Goal: Complete application form: Complete application form

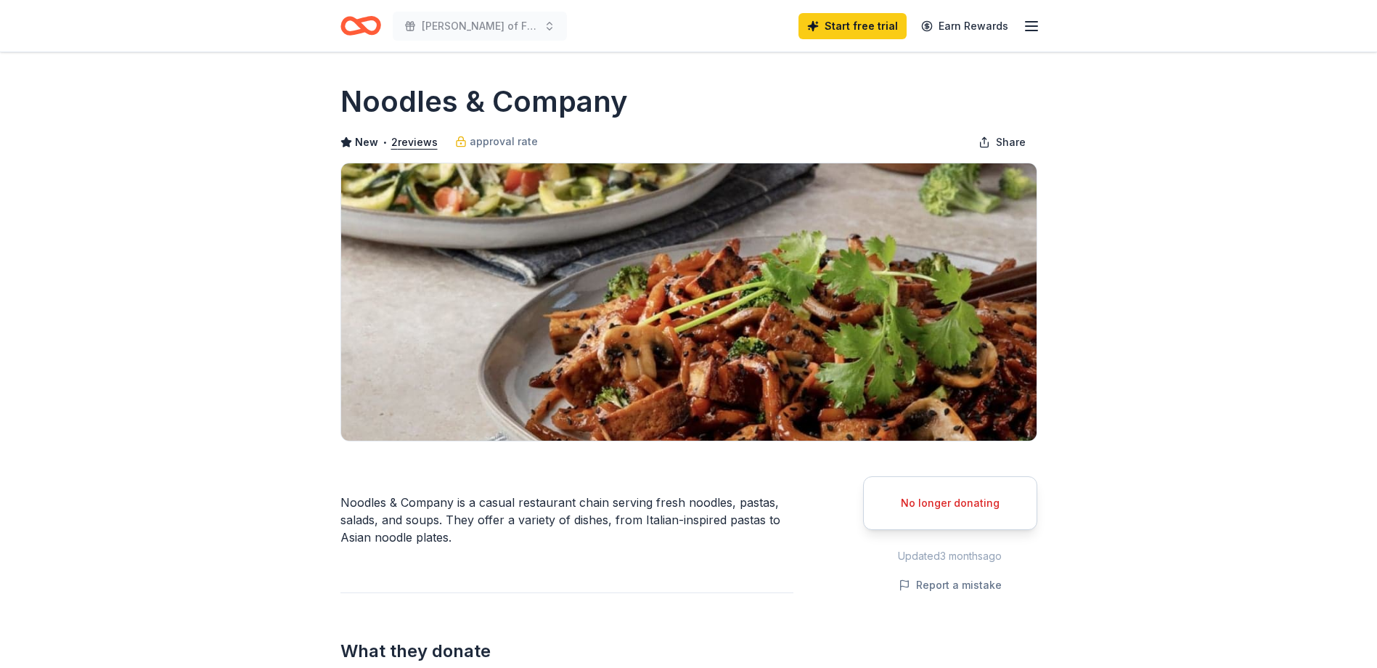
click at [1035, 30] on line "button" at bounding box center [1031, 30] width 12 height 0
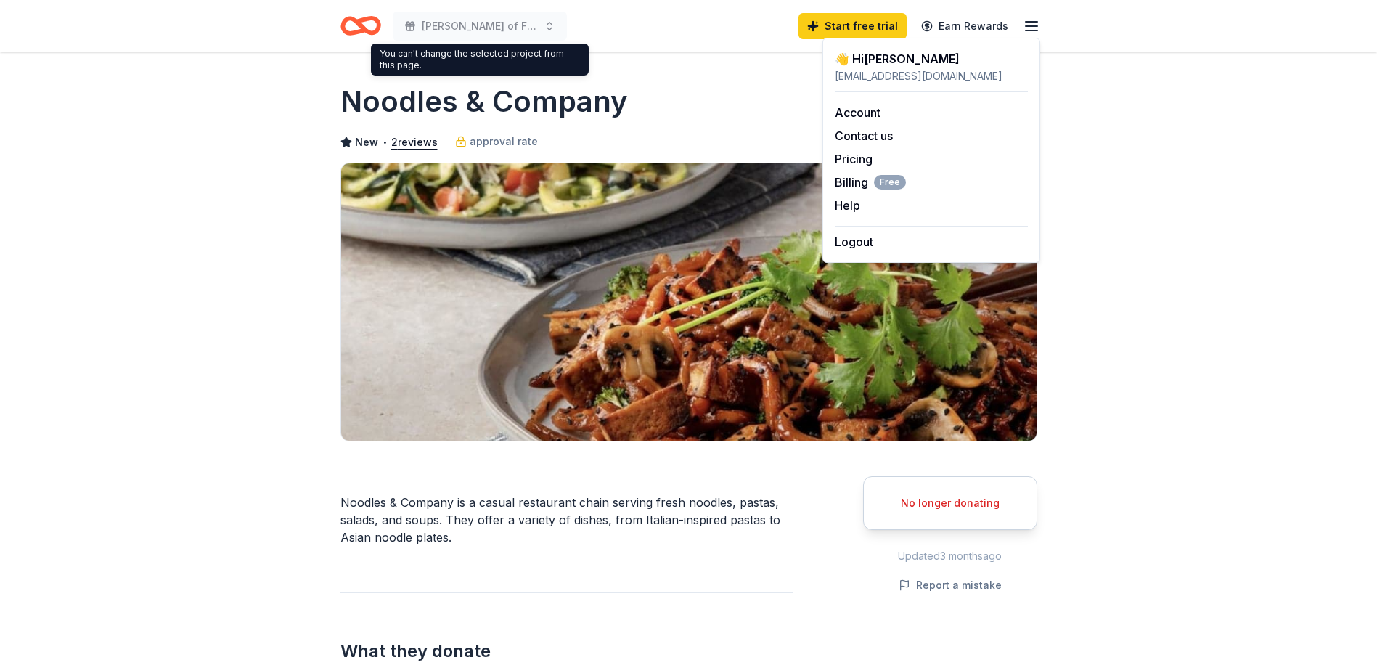
click at [348, 20] on icon "Home" at bounding box center [353, 25] width 22 height 15
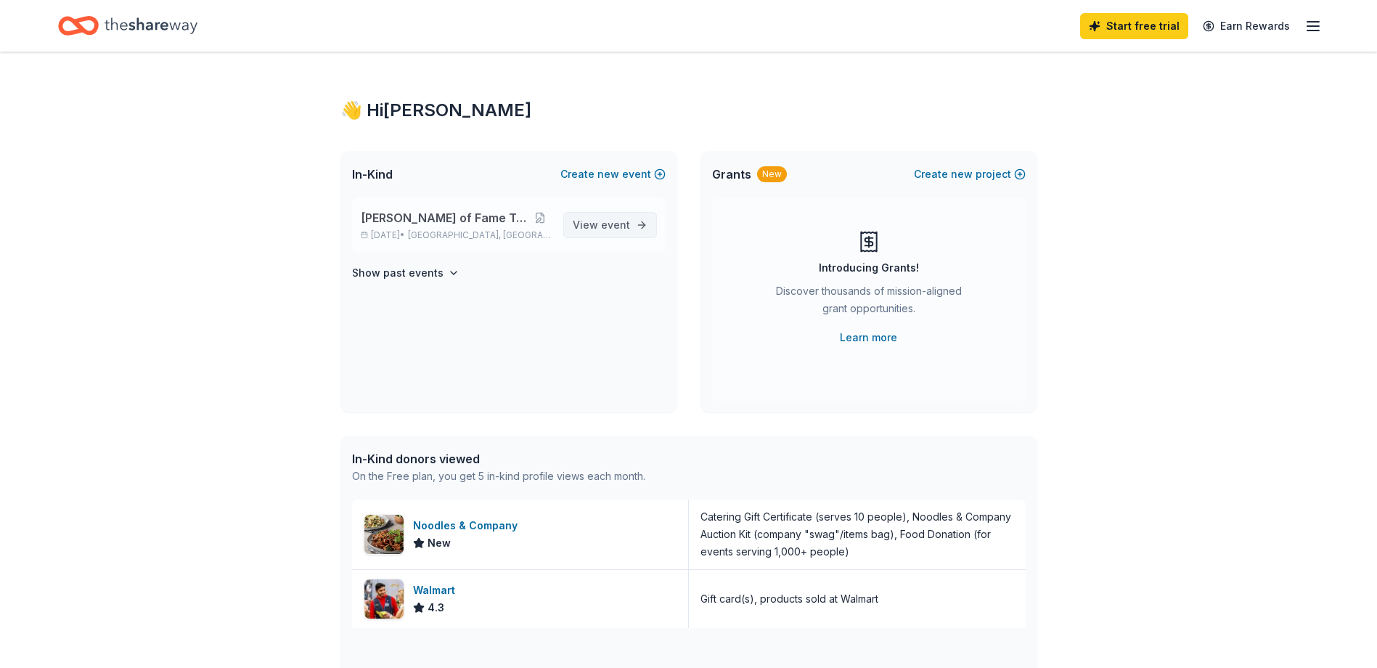
click at [610, 226] on span "event" at bounding box center [615, 224] width 29 height 12
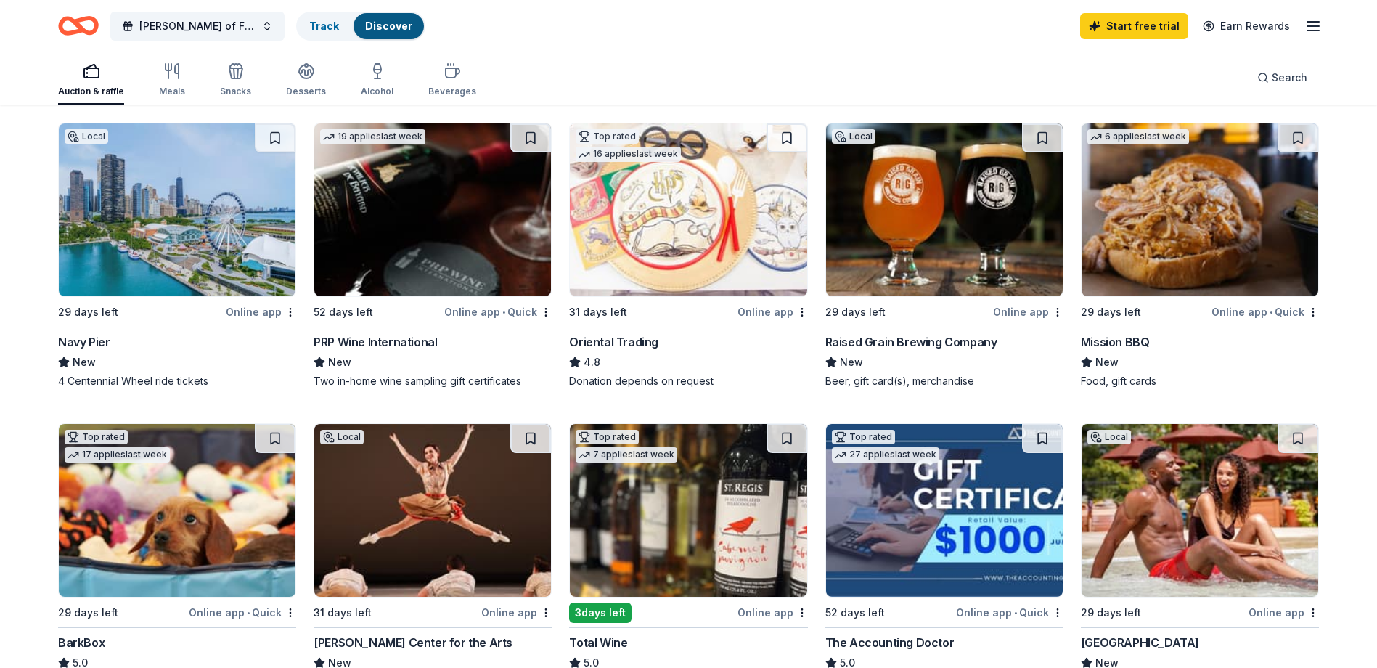
scroll to position [145, 0]
click at [1141, 258] on img at bounding box center [1199, 209] width 237 height 173
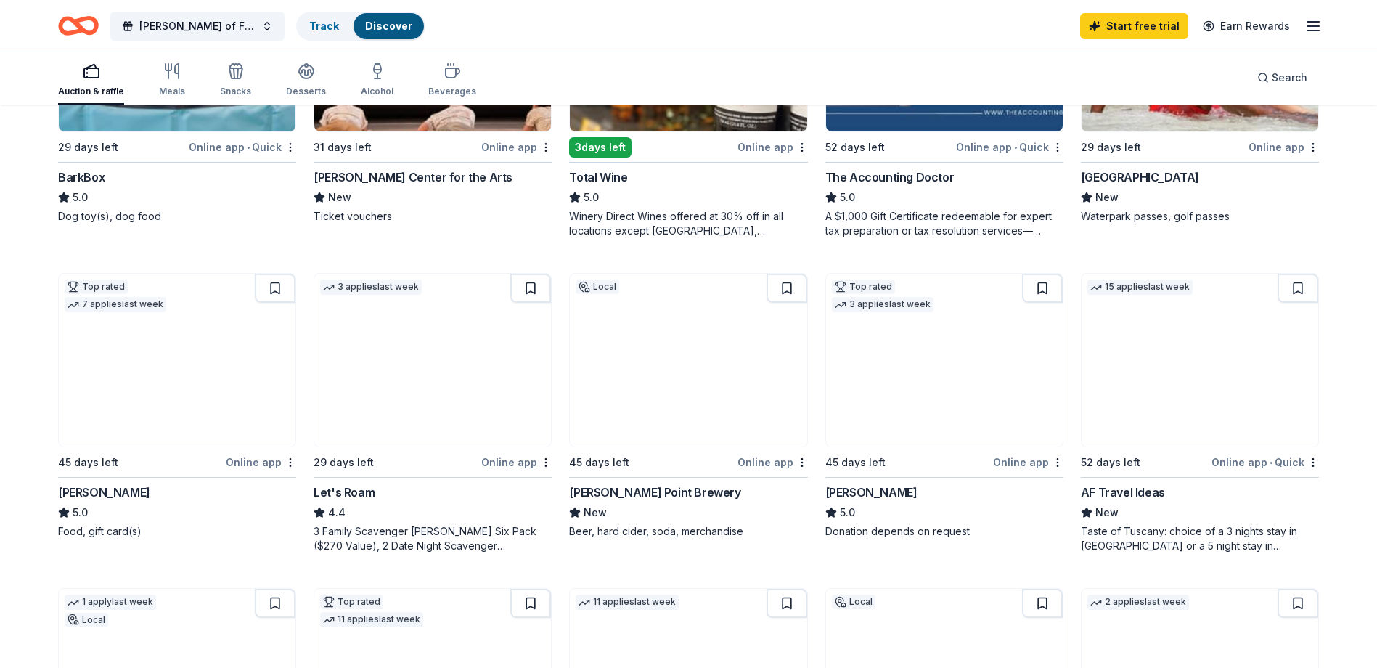
scroll to position [653, 0]
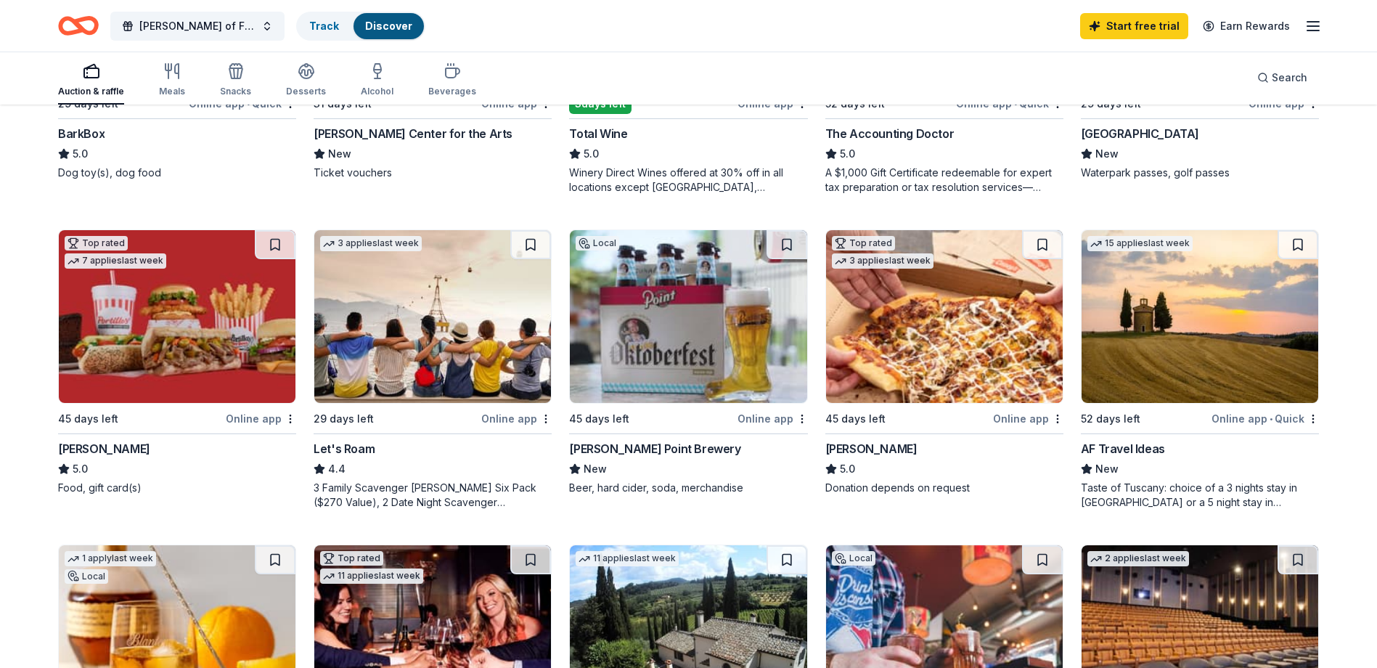
click at [166, 351] on img at bounding box center [177, 316] width 237 height 173
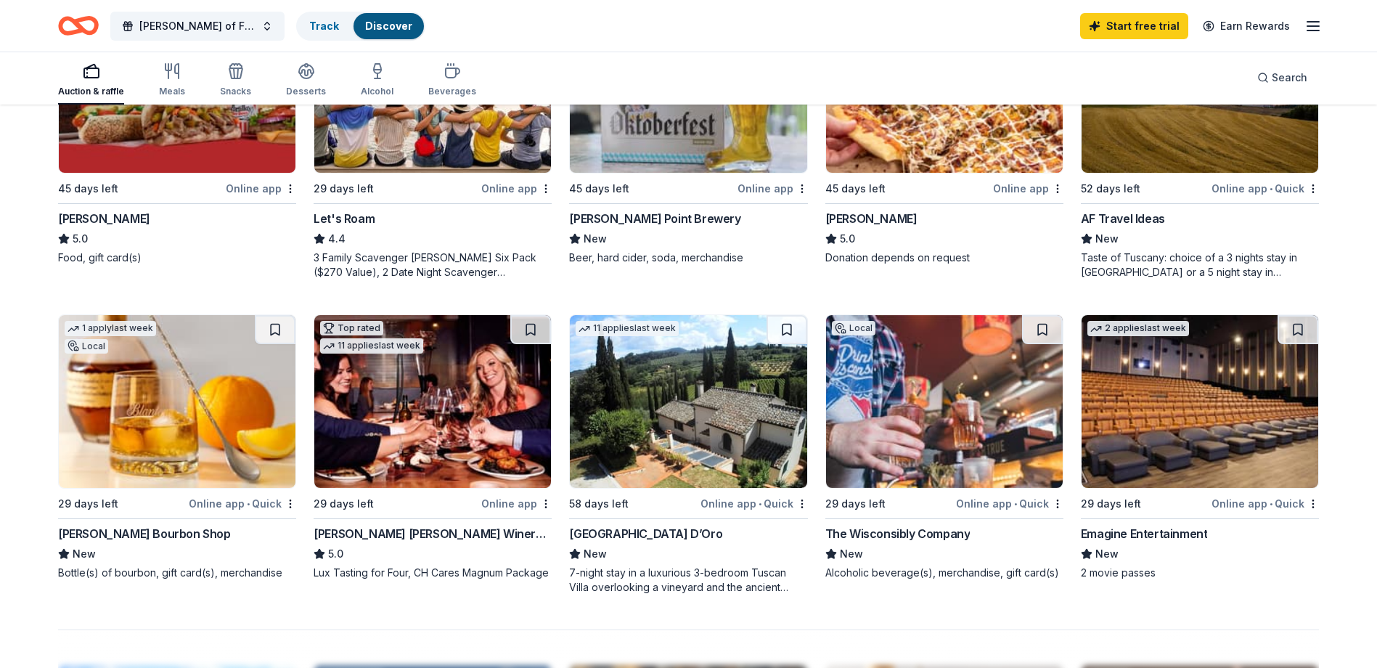
scroll to position [943, 0]
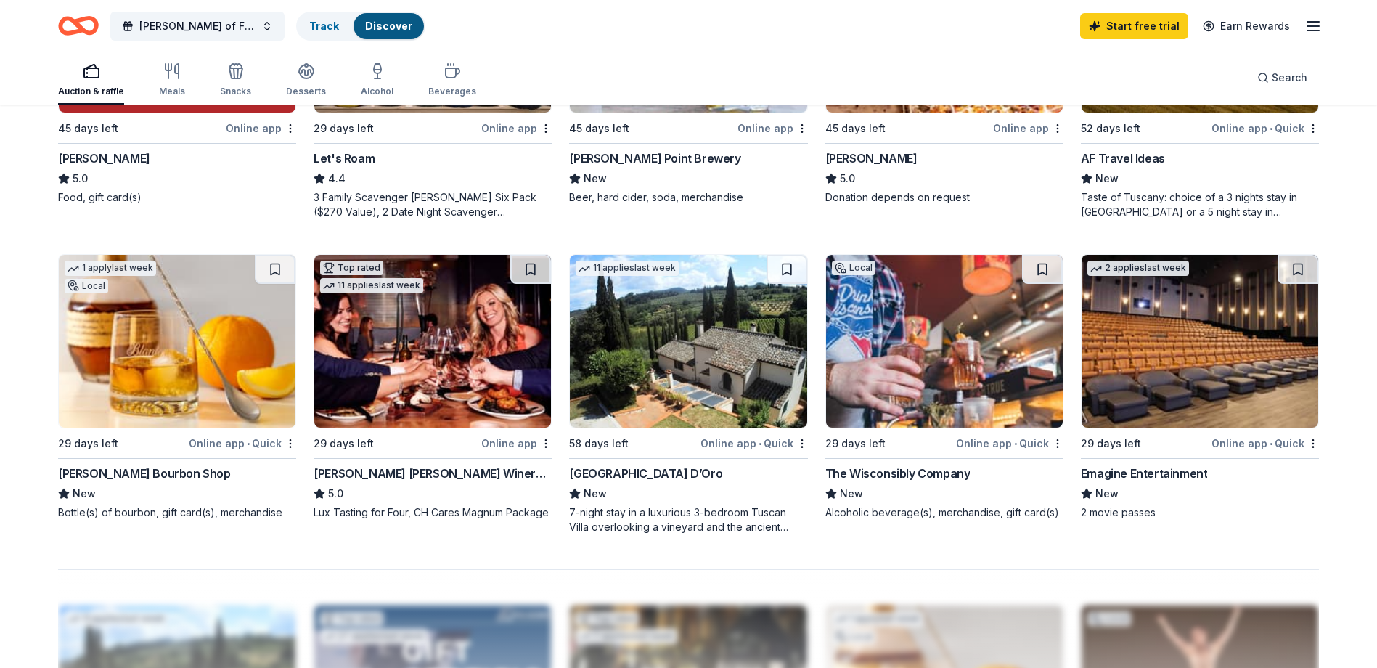
drag, startPoint x: 135, startPoint y: 385, endPoint x: 145, endPoint y: 379, distance: 11.4
click at [135, 385] on img at bounding box center [177, 341] width 237 height 173
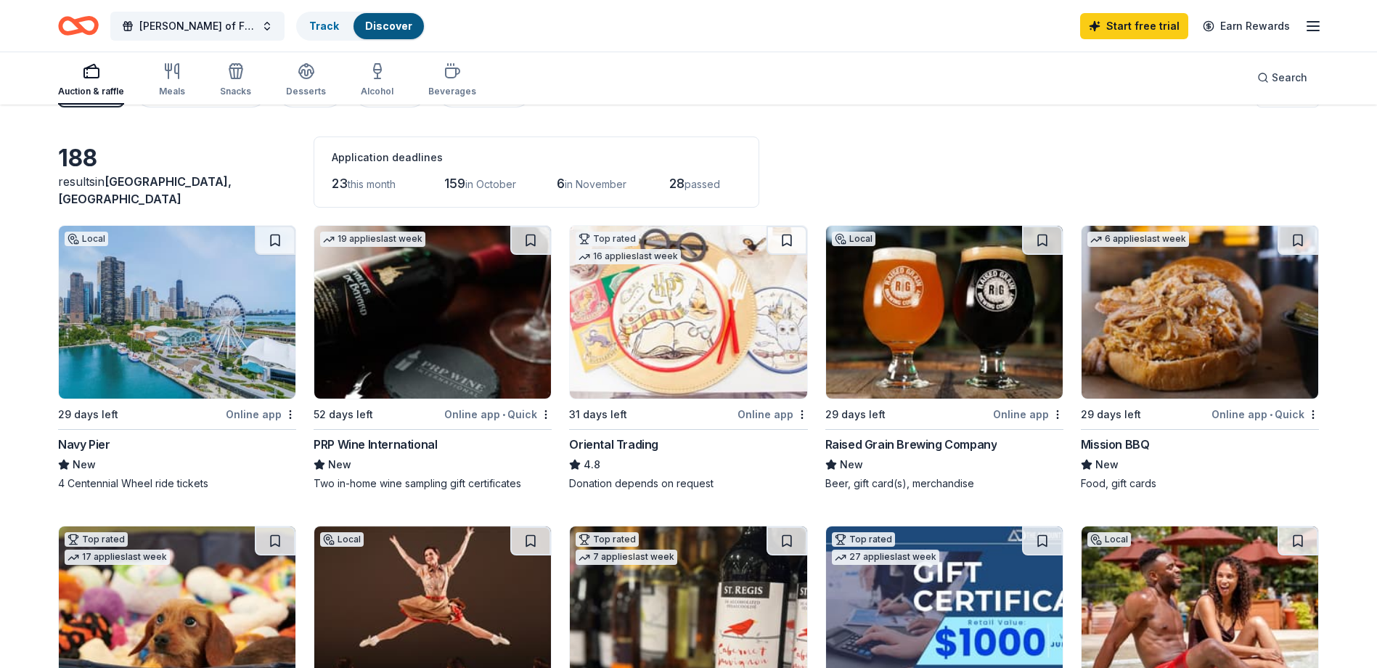
scroll to position [0, 0]
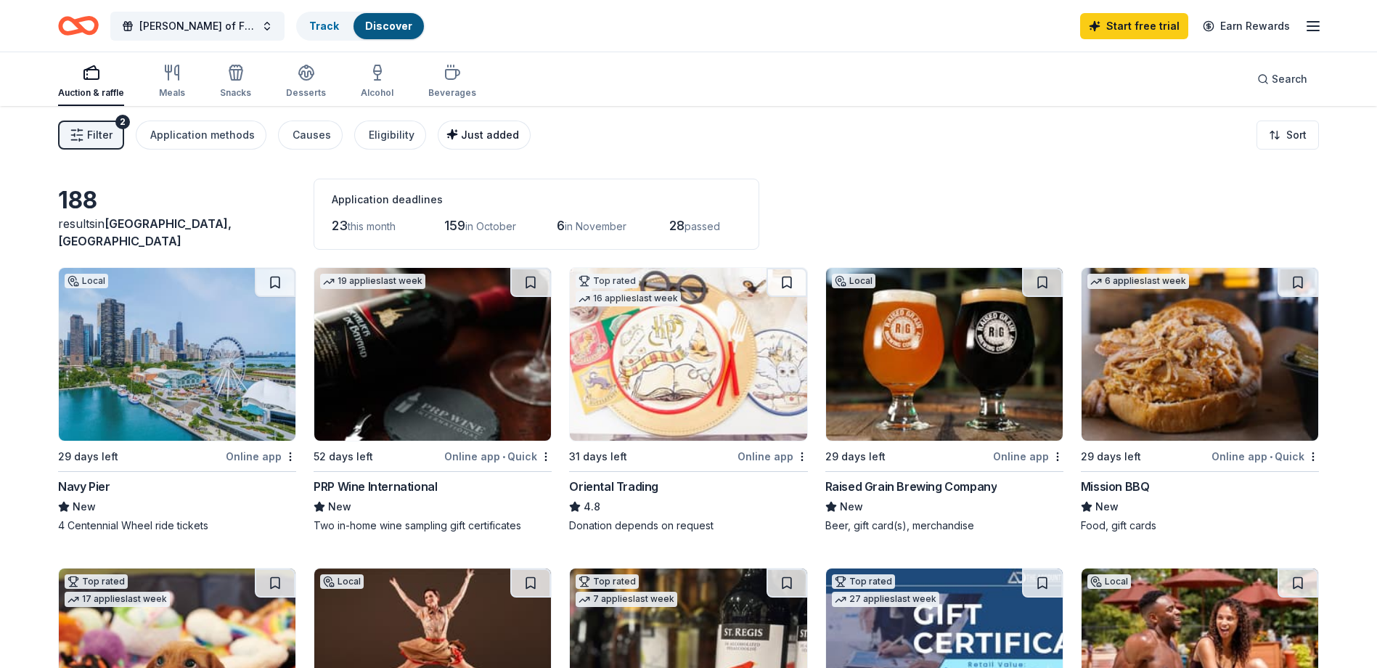
click at [483, 145] on button "Just added" at bounding box center [484, 134] width 93 height 29
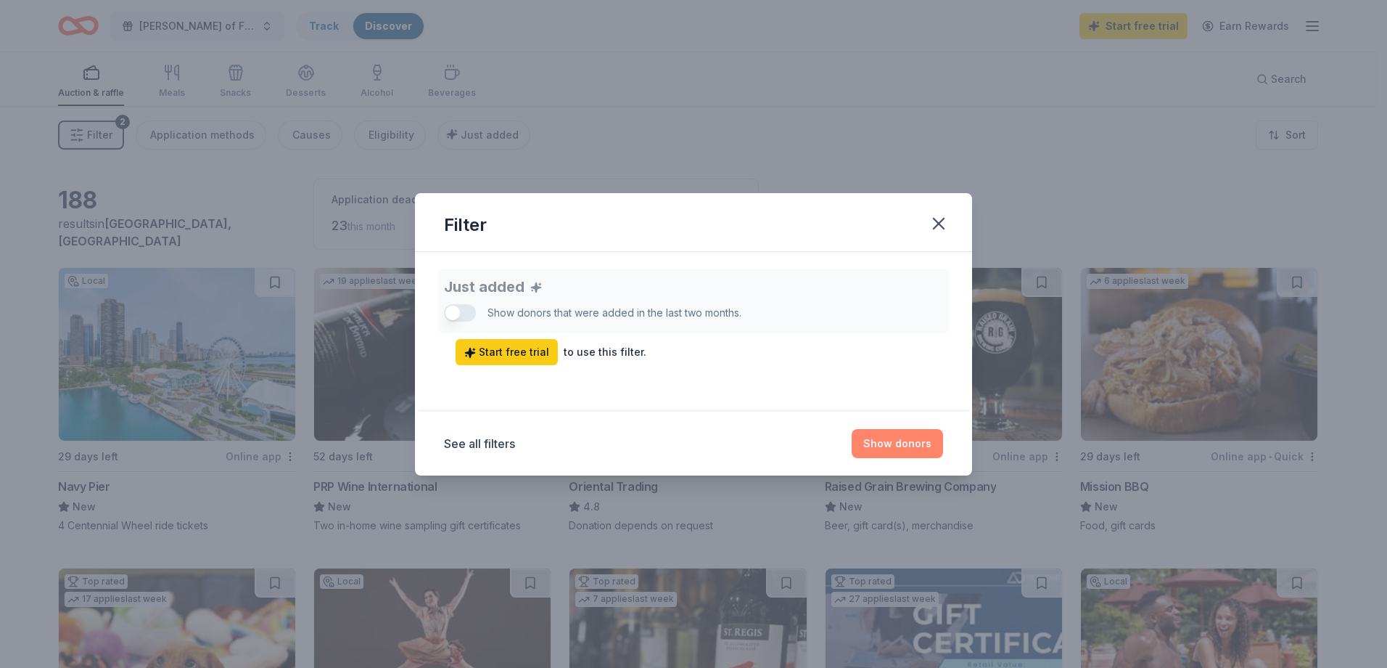
click at [885, 446] on button "Show donors" at bounding box center [897, 443] width 91 height 29
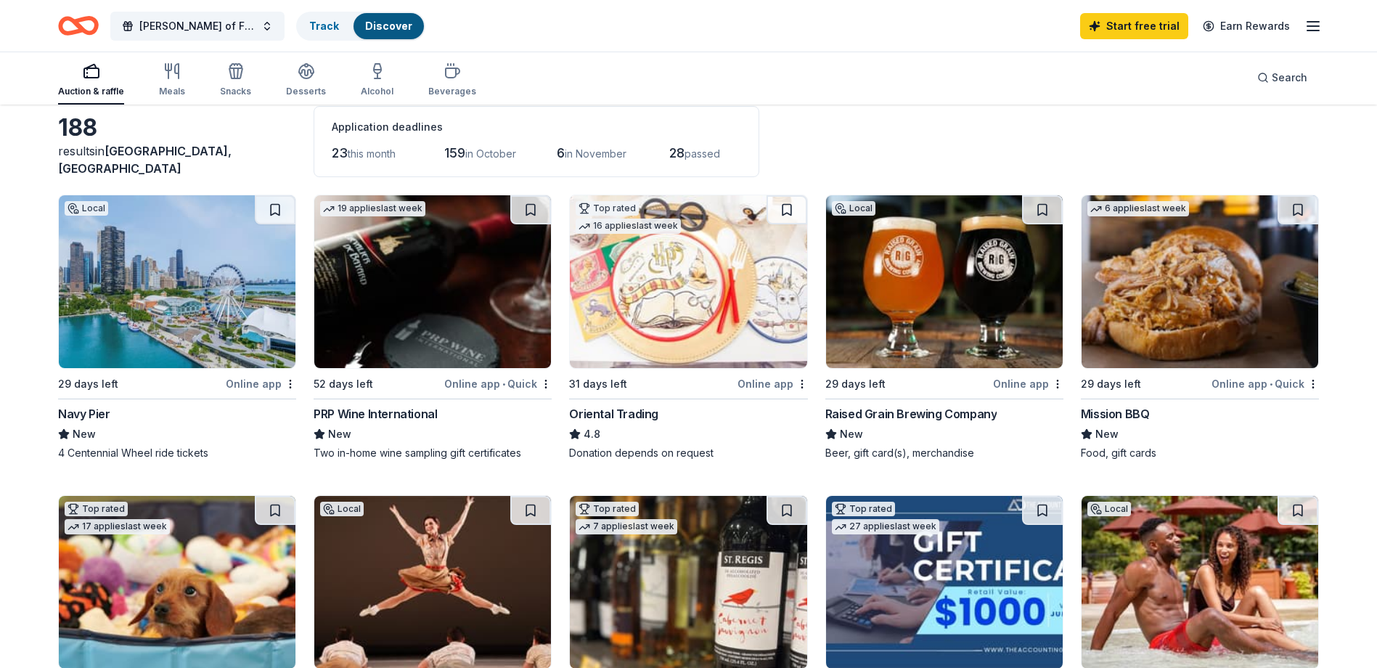
scroll to position [145, 0]
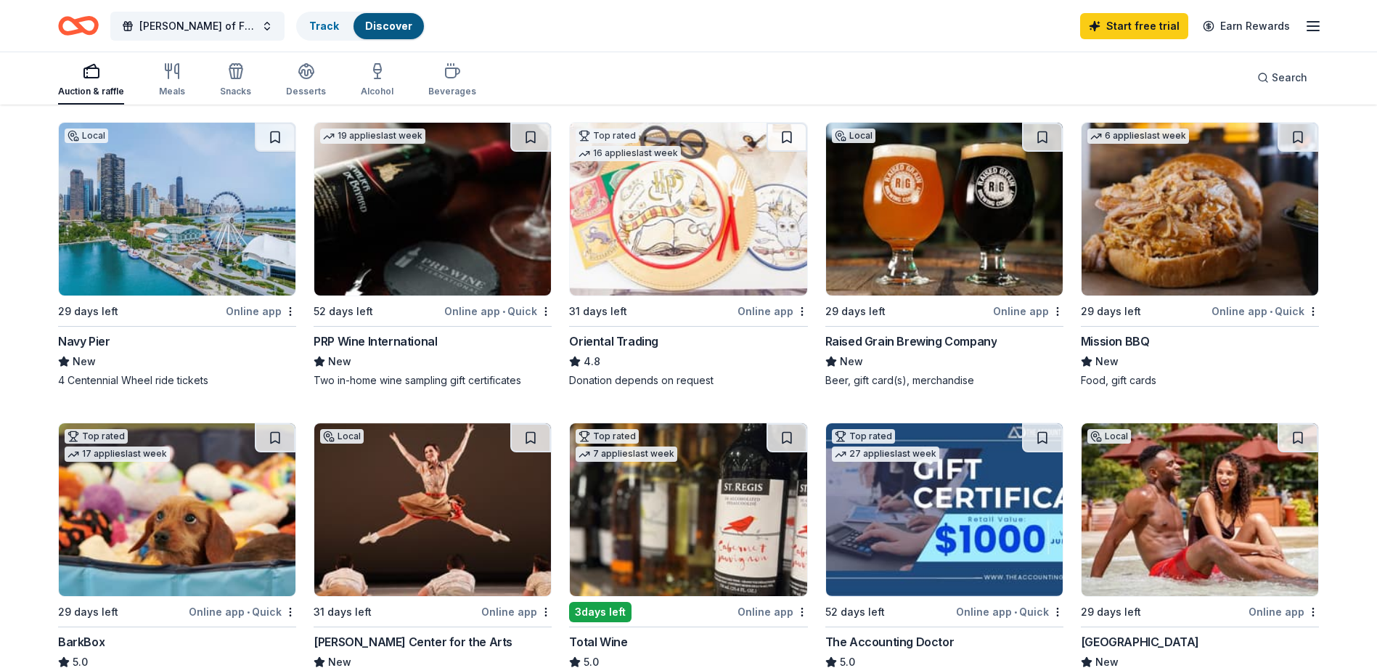
click at [921, 242] on img at bounding box center [944, 209] width 237 height 173
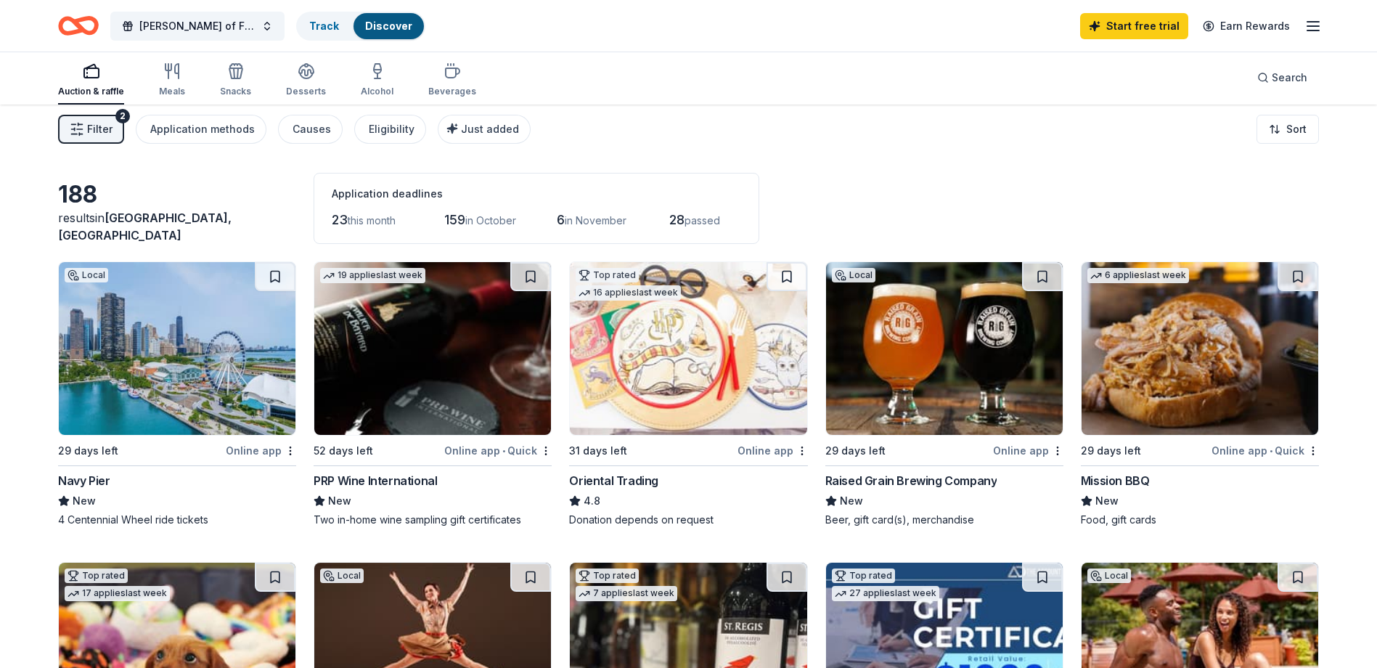
scroll to position [0, 0]
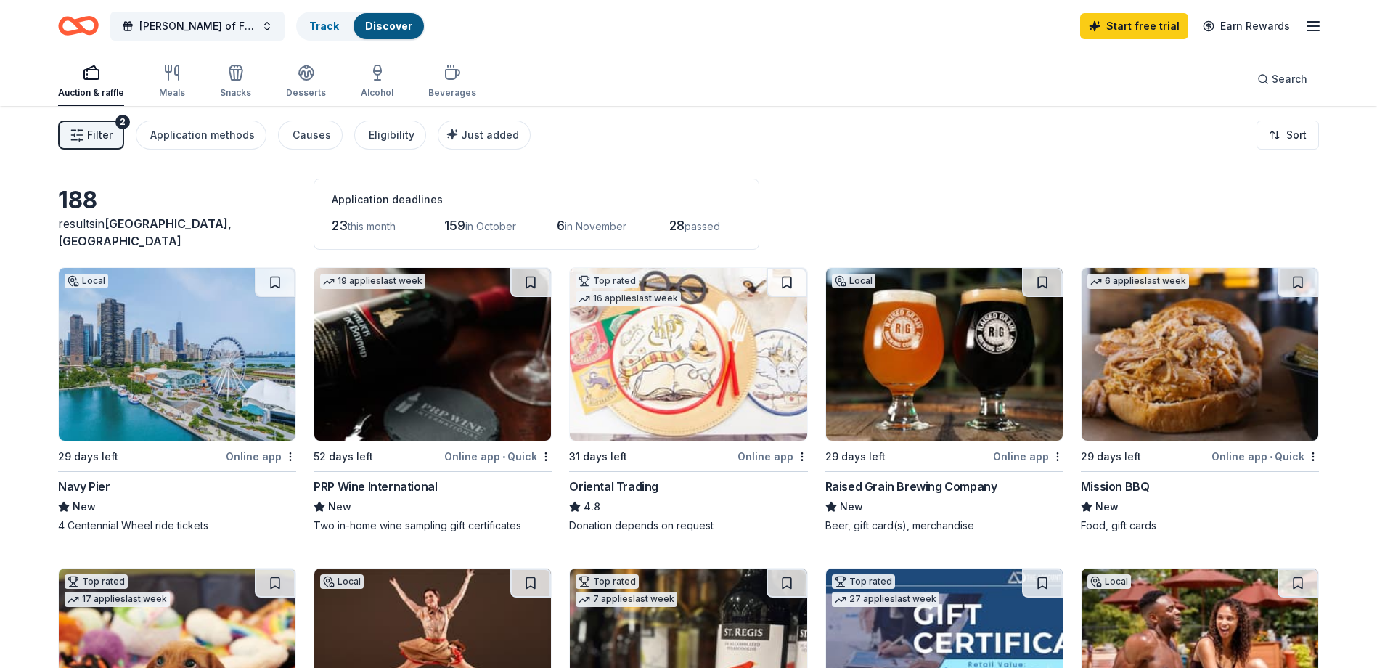
click at [87, 119] on div "Filter 2 Application methods Causes Eligibility Just added Sort" at bounding box center [688, 135] width 1377 height 58
click at [89, 132] on span "Filter" at bounding box center [99, 134] width 25 height 17
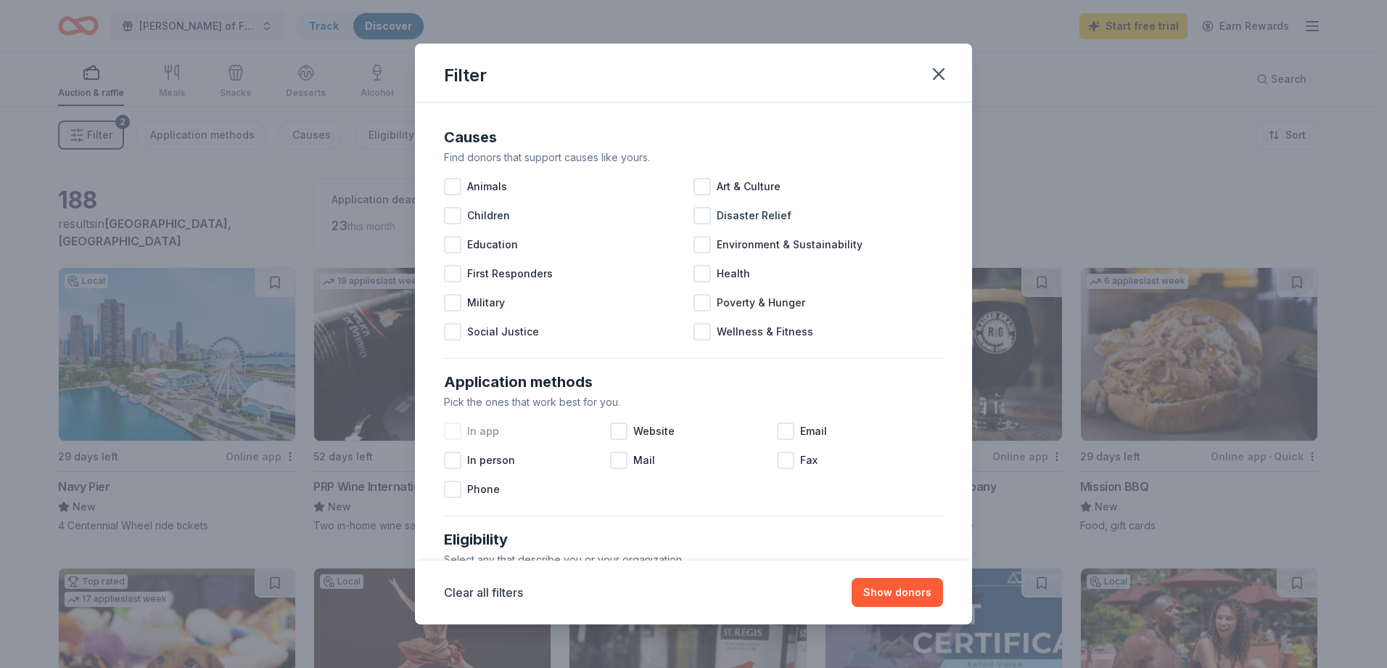
click at [456, 430] on div at bounding box center [452, 430] width 17 height 17
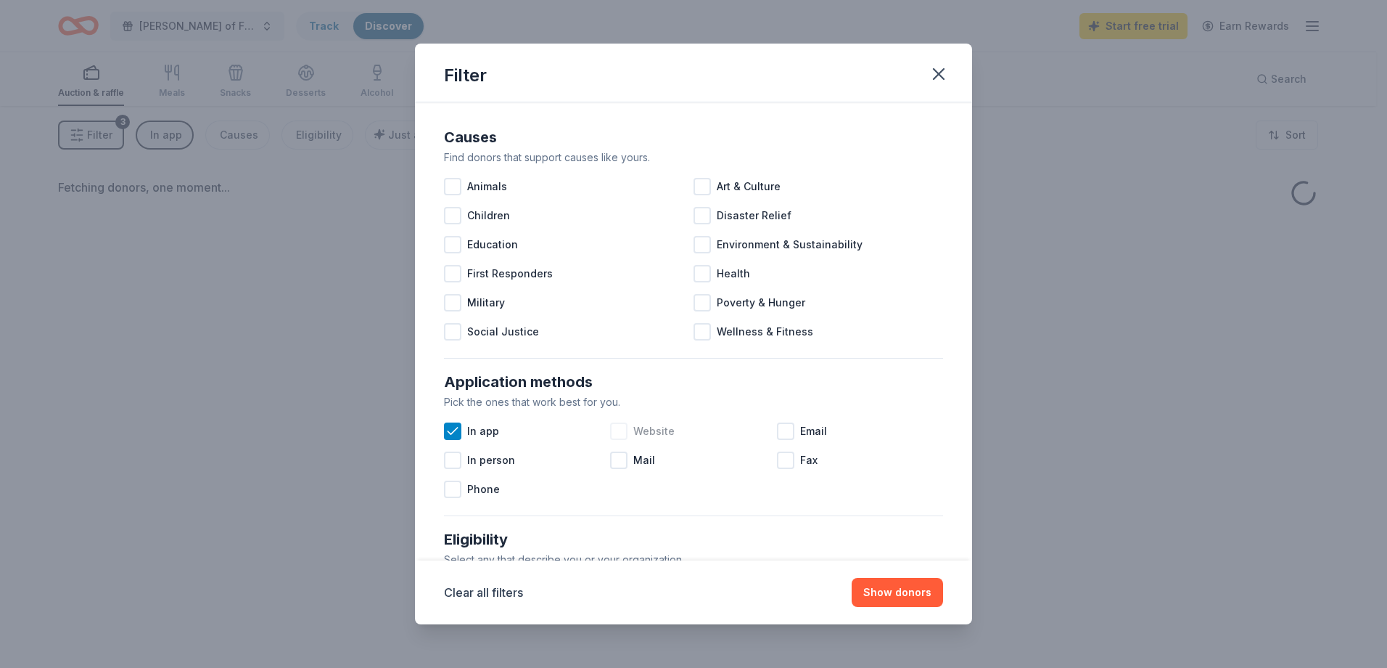
click at [621, 434] on div at bounding box center [618, 430] width 17 height 17
click at [919, 594] on button "Show donors" at bounding box center [897, 592] width 91 height 29
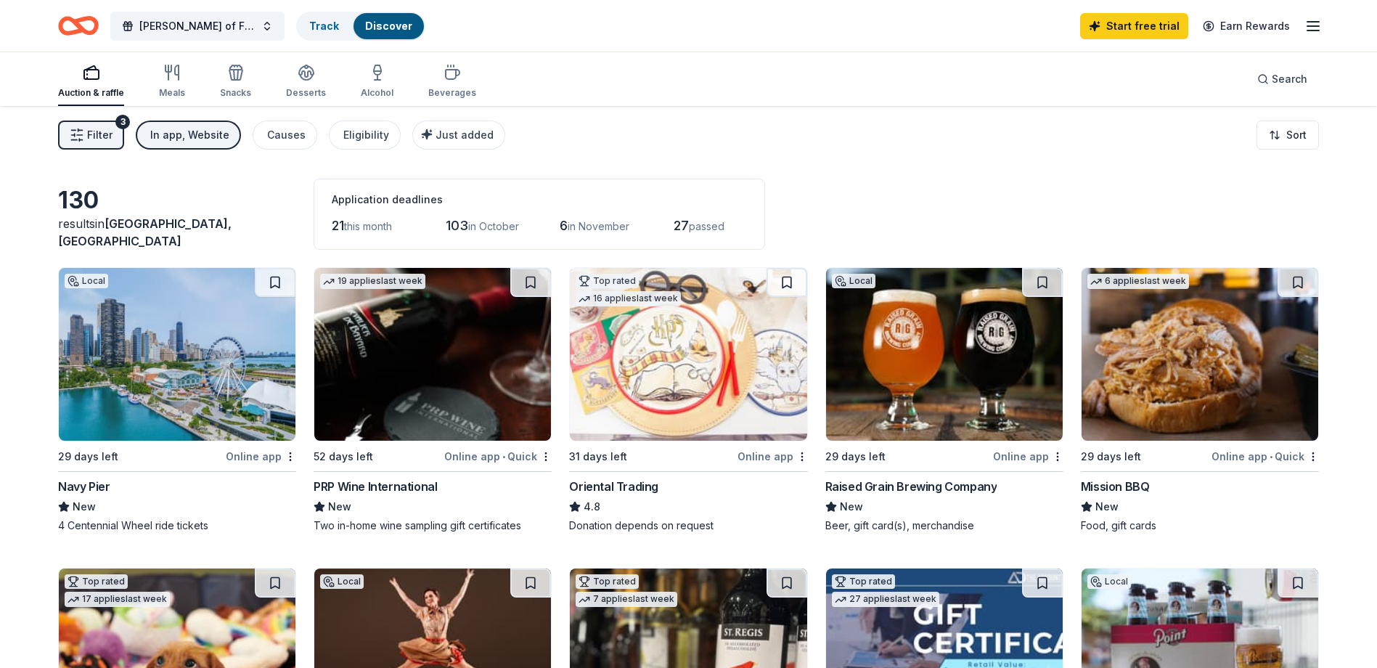
click at [98, 139] on span "Filter" at bounding box center [99, 134] width 25 height 17
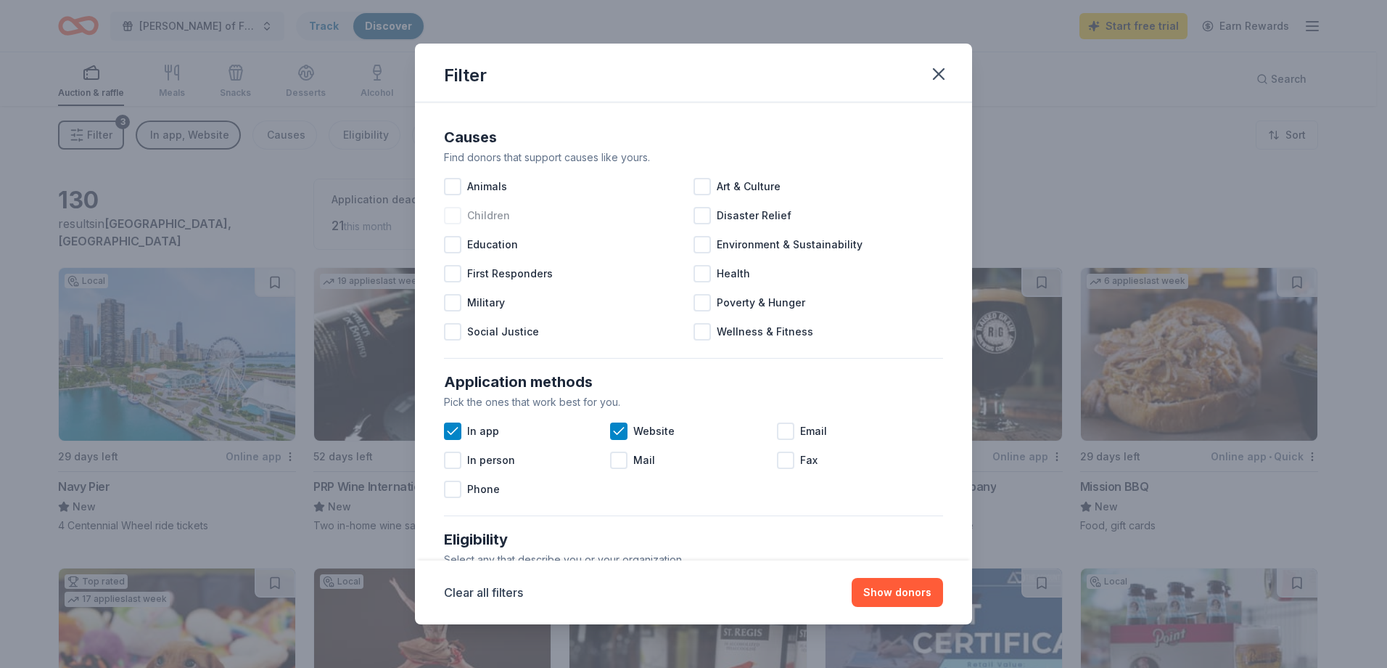
click at [456, 219] on div at bounding box center [452, 215] width 17 height 17
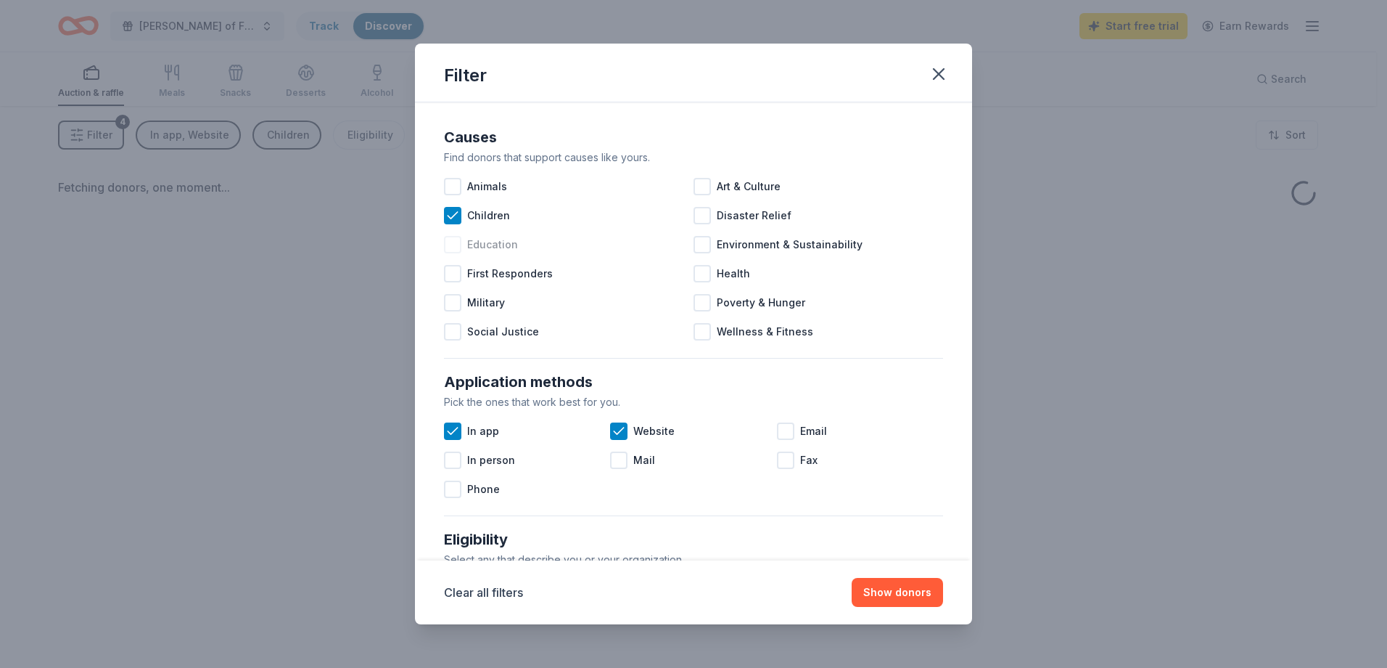
click at [458, 247] on div at bounding box center [452, 244] width 17 height 17
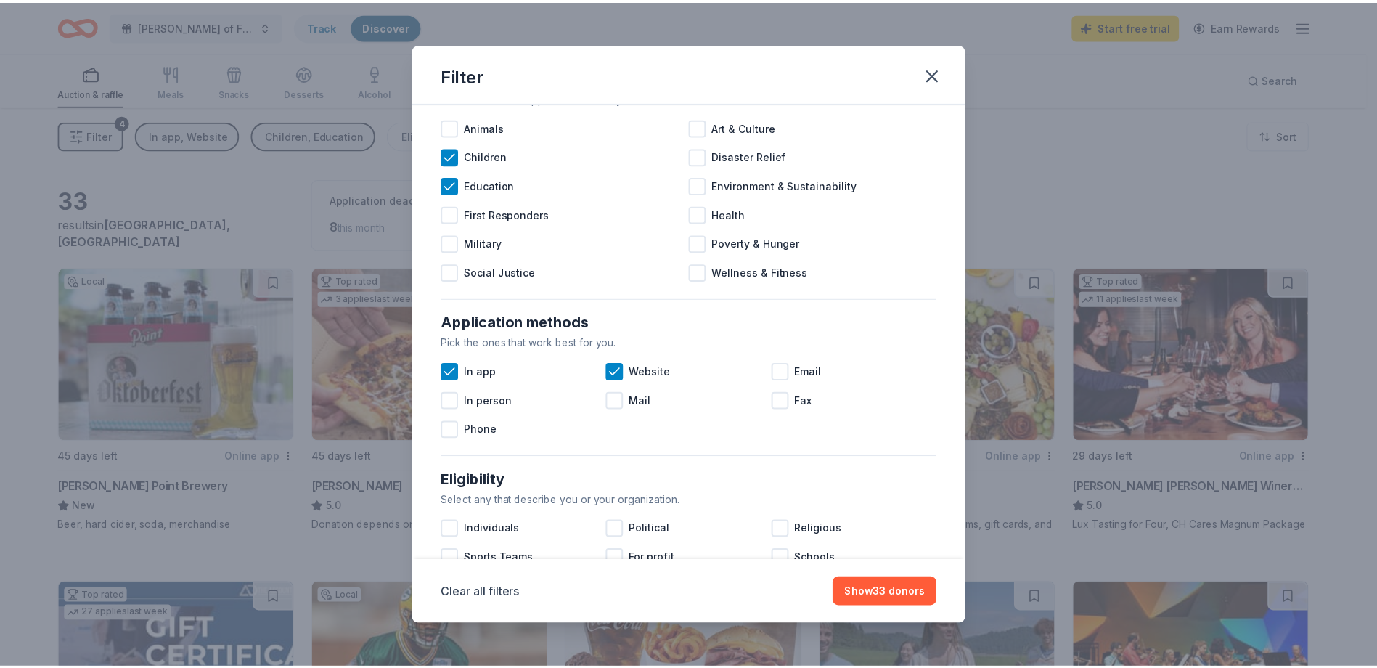
scroll to position [218, 0]
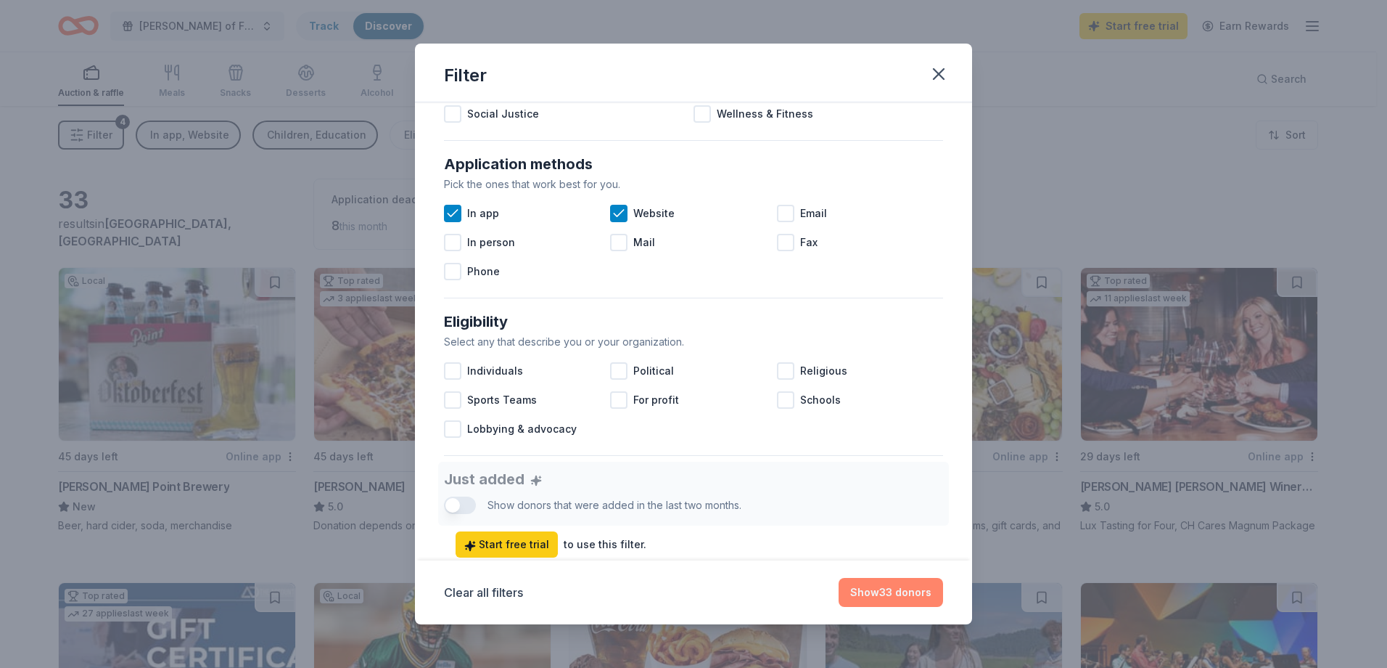
click at [871, 599] on button "Show 33 donors" at bounding box center [891, 592] width 104 height 29
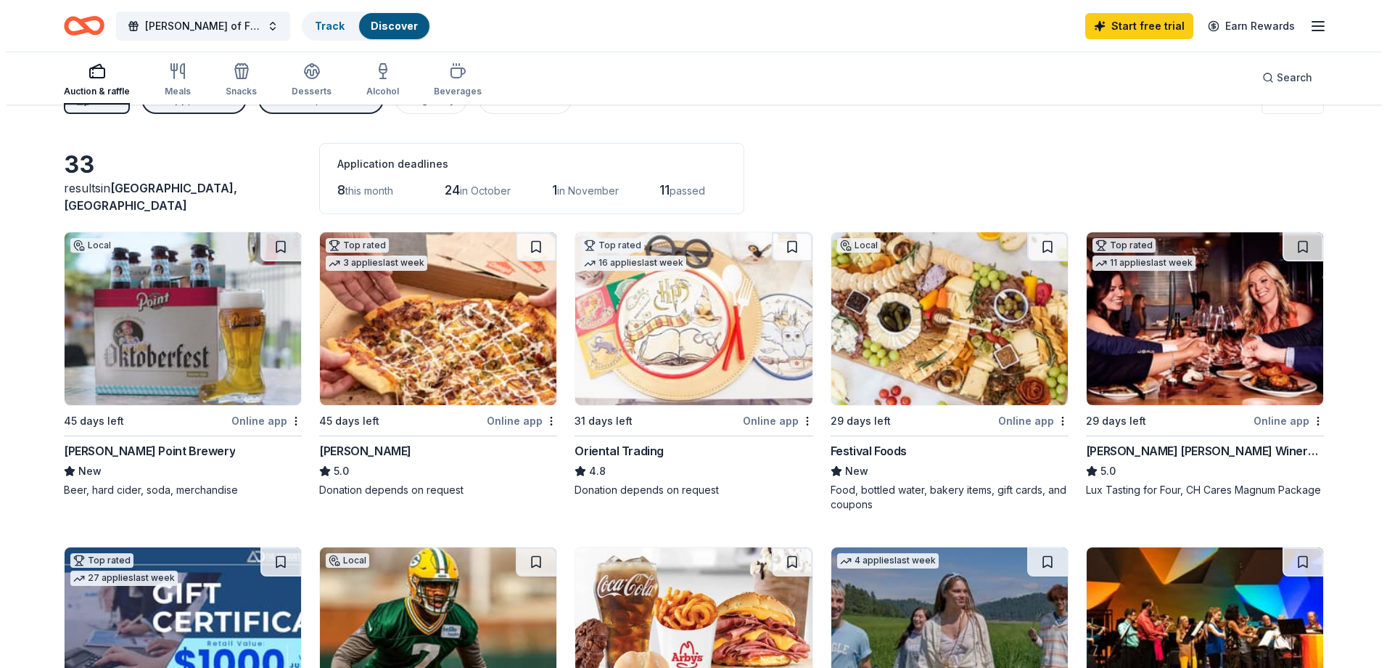
scroll to position [0, 0]
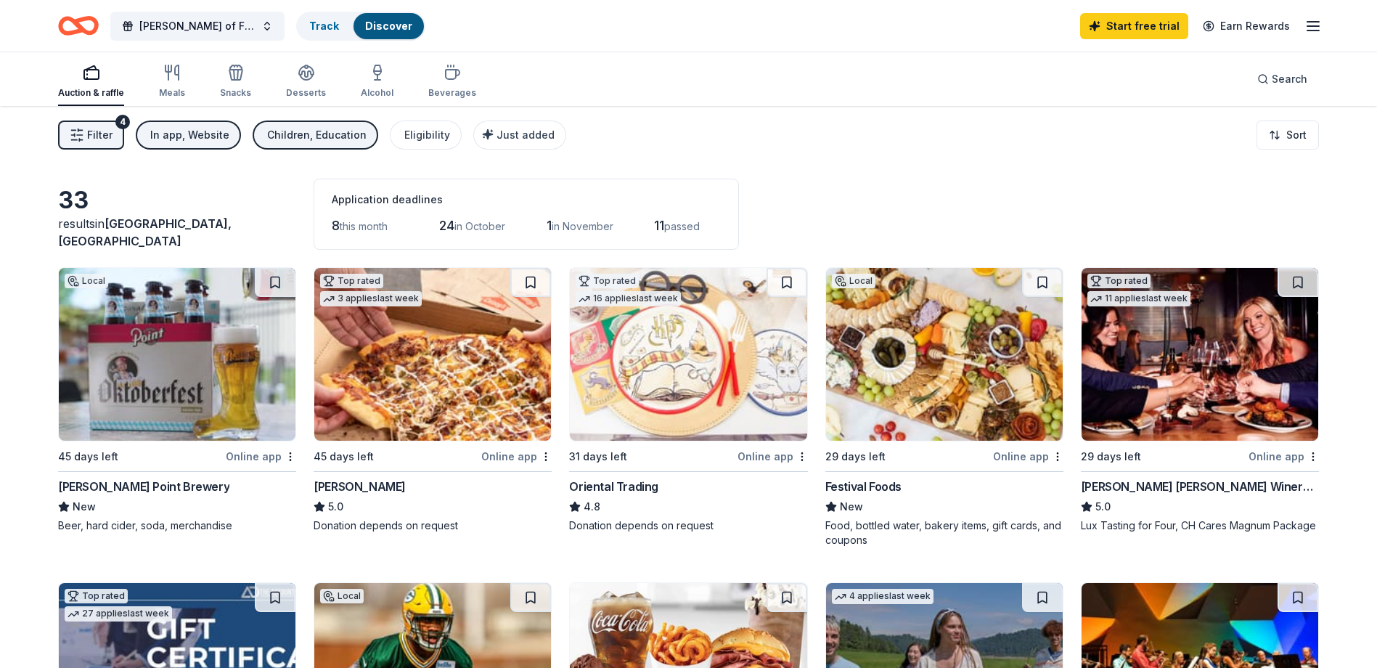
click at [85, 139] on button "Filter 4" at bounding box center [91, 134] width 66 height 29
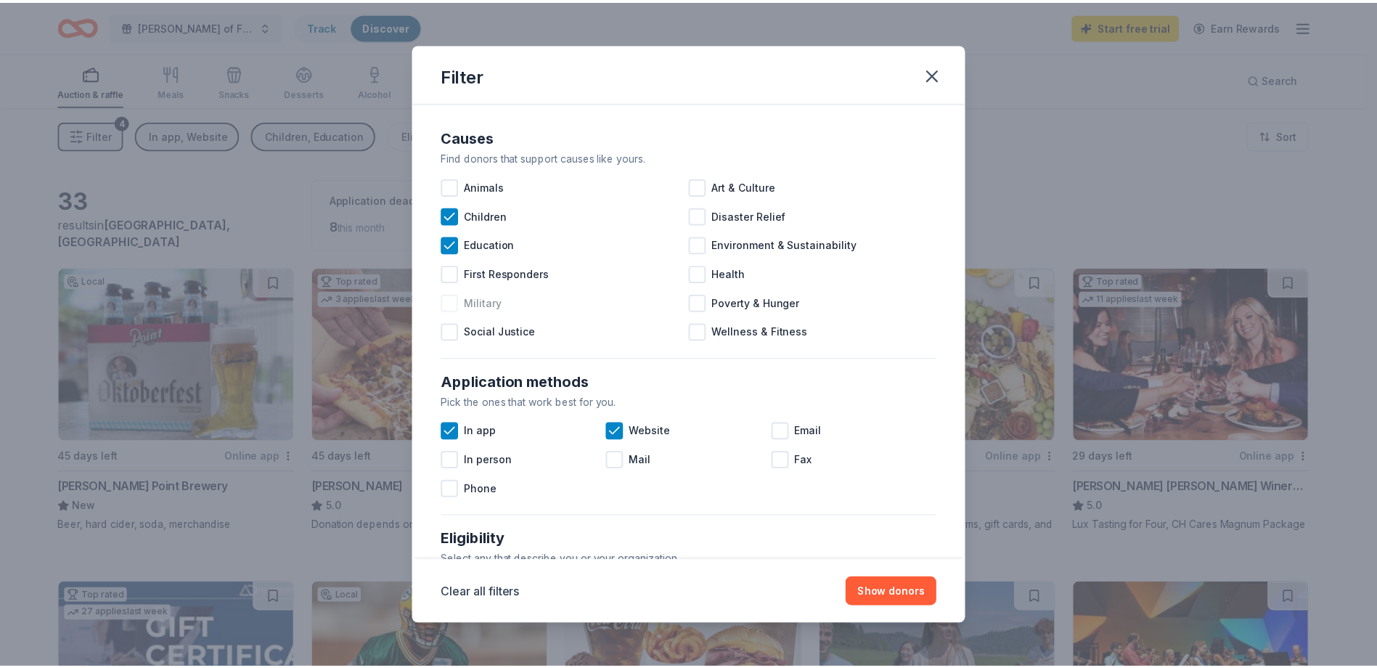
scroll to position [73, 0]
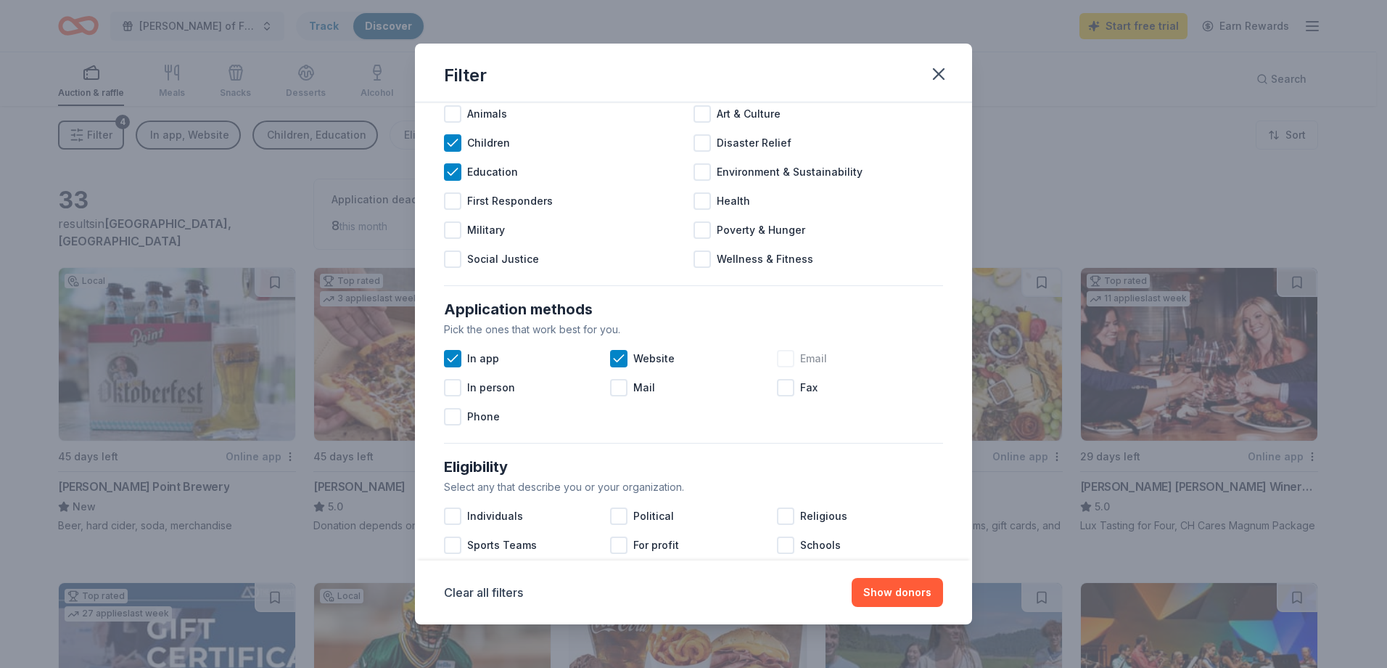
click at [780, 361] on div at bounding box center [785, 358] width 17 height 17
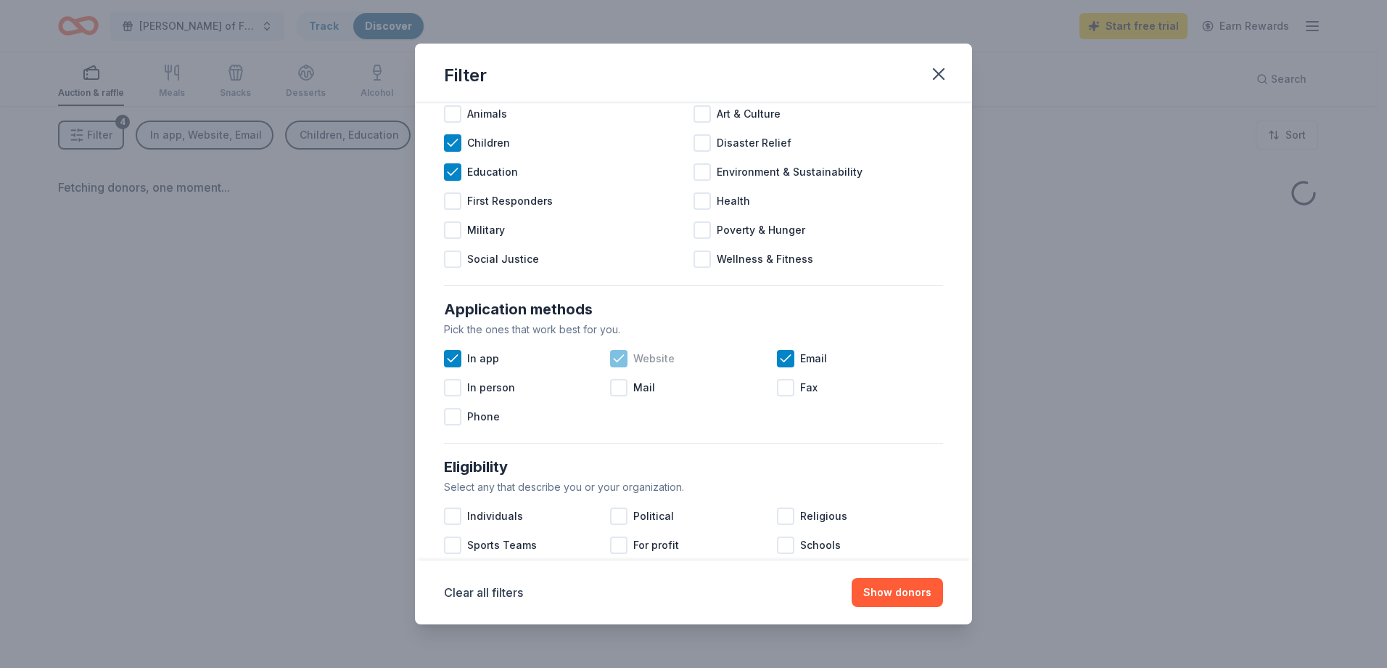
click at [618, 356] on icon at bounding box center [619, 358] width 15 height 15
click at [461, 353] on div "In app" at bounding box center [527, 358] width 166 height 29
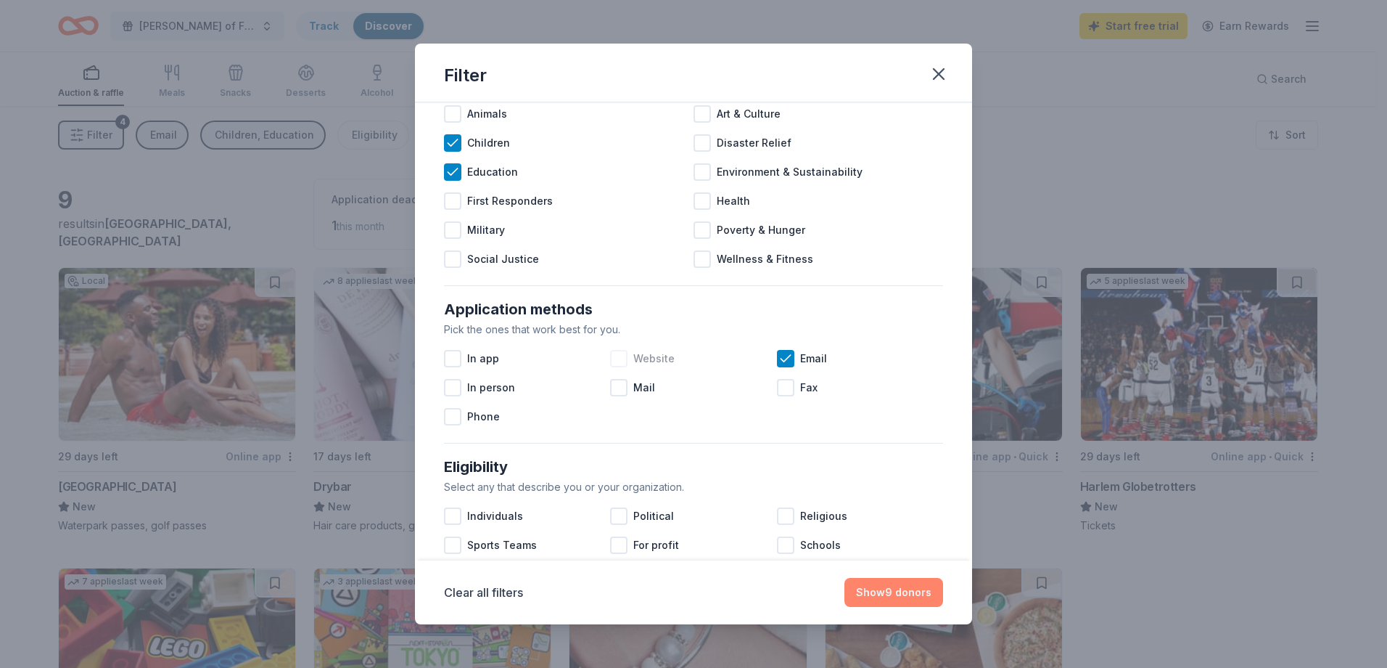
click at [895, 592] on button "Show 9 donors" at bounding box center [894, 592] width 99 height 29
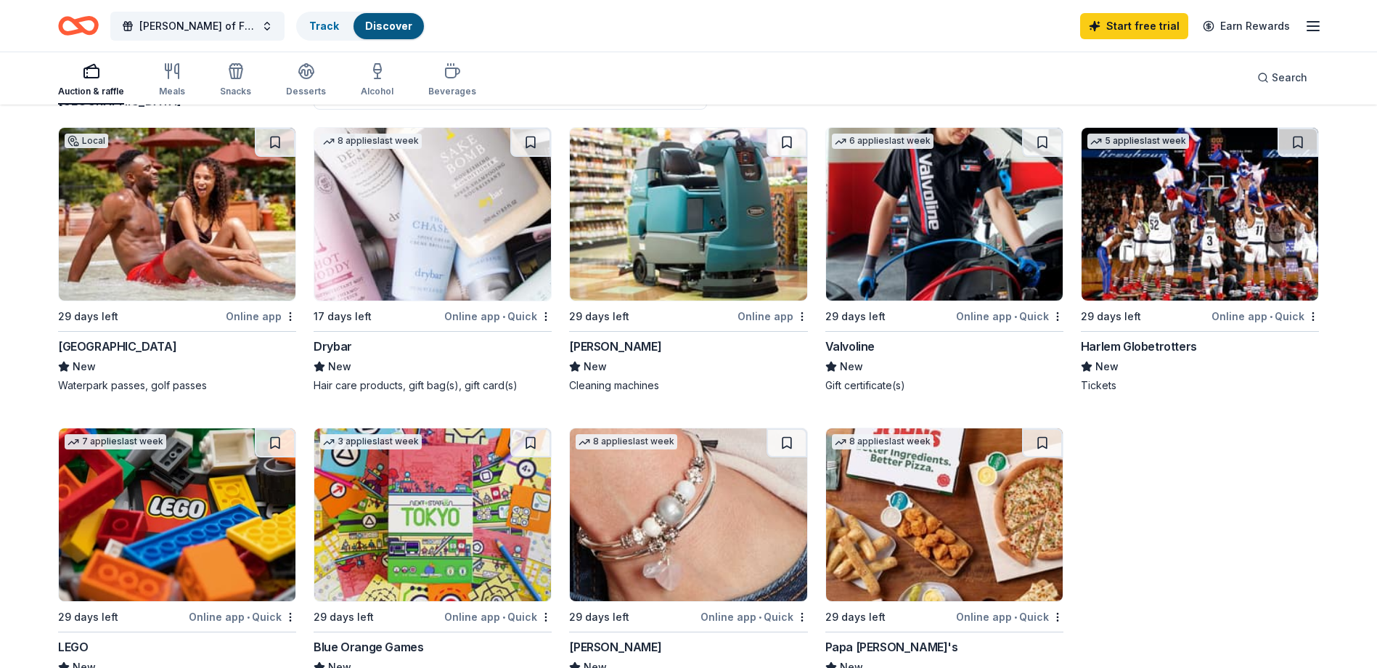
scroll to position [218, 0]
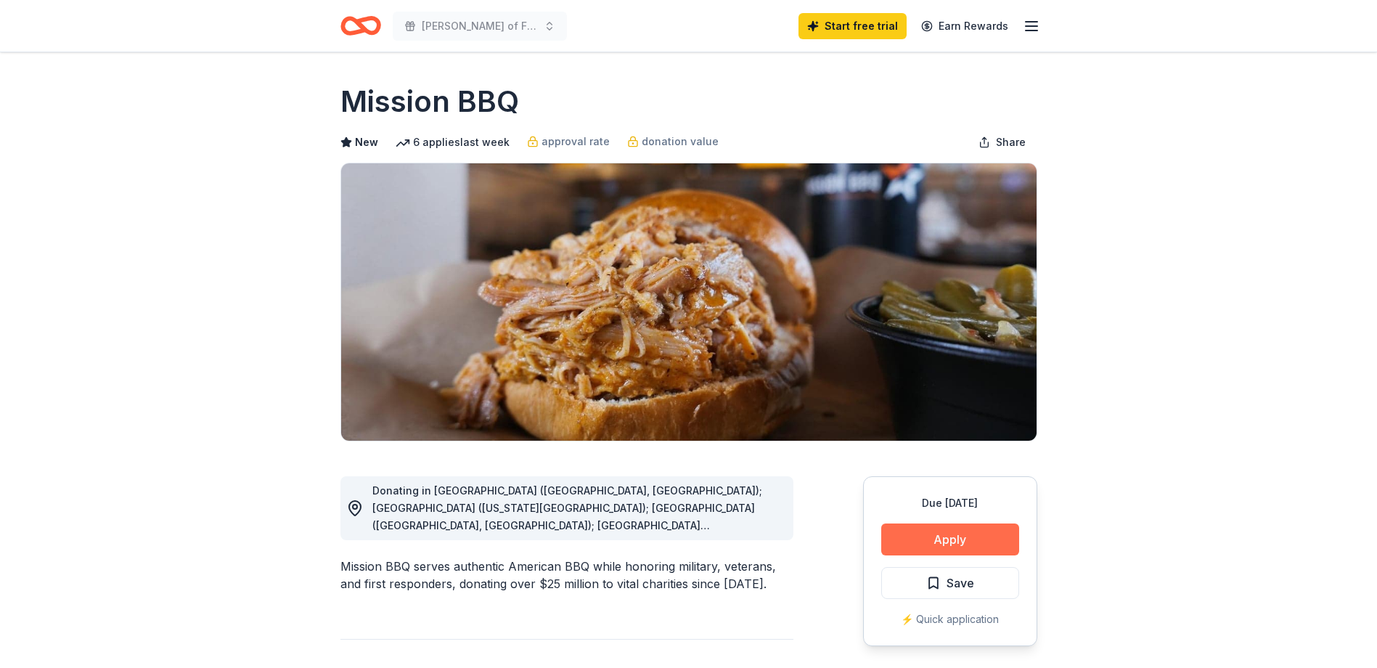
click at [930, 542] on button "Apply" at bounding box center [950, 539] width 138 height 32
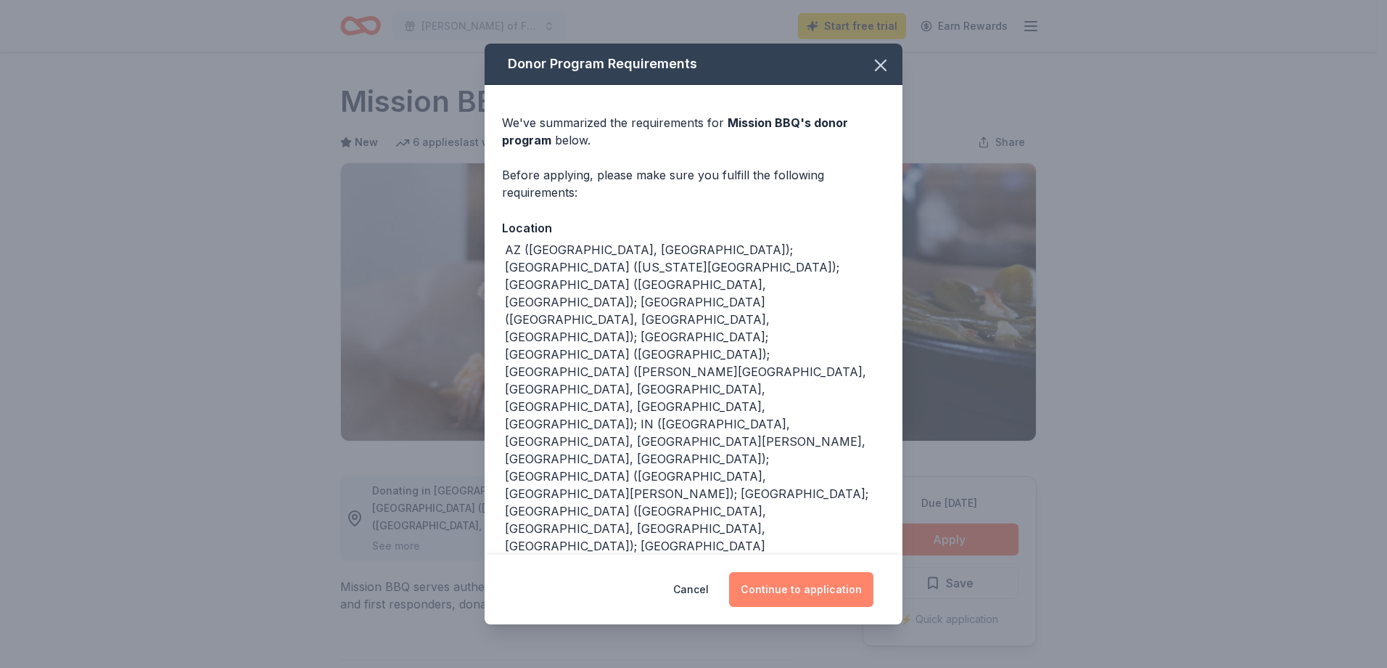
click at [795, 579] on button "Continue to application" at bounding box center [801, 589] width 144 height 35
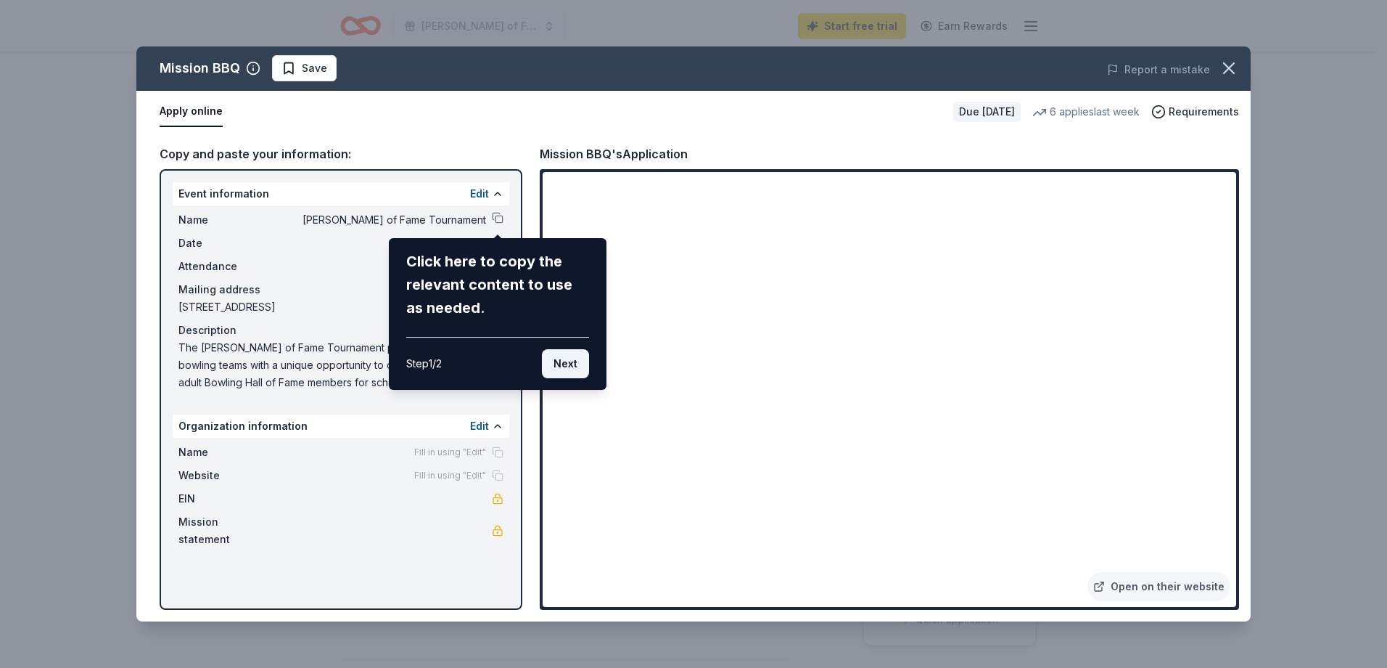
click at [565, 367] on button "Next" at bounding box center [565, 363] width 47 height 29
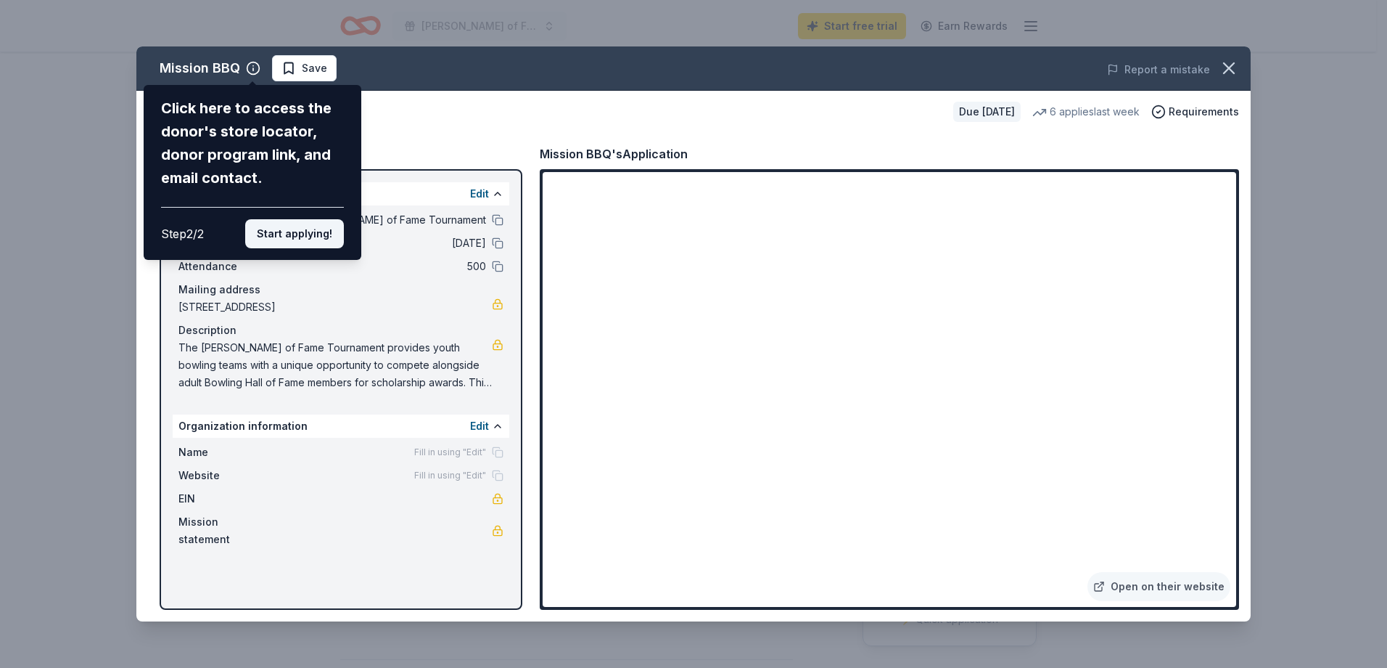
click at [276, 233] on button "Start applying!" at bounding box center [294, 233] width 99 height 29
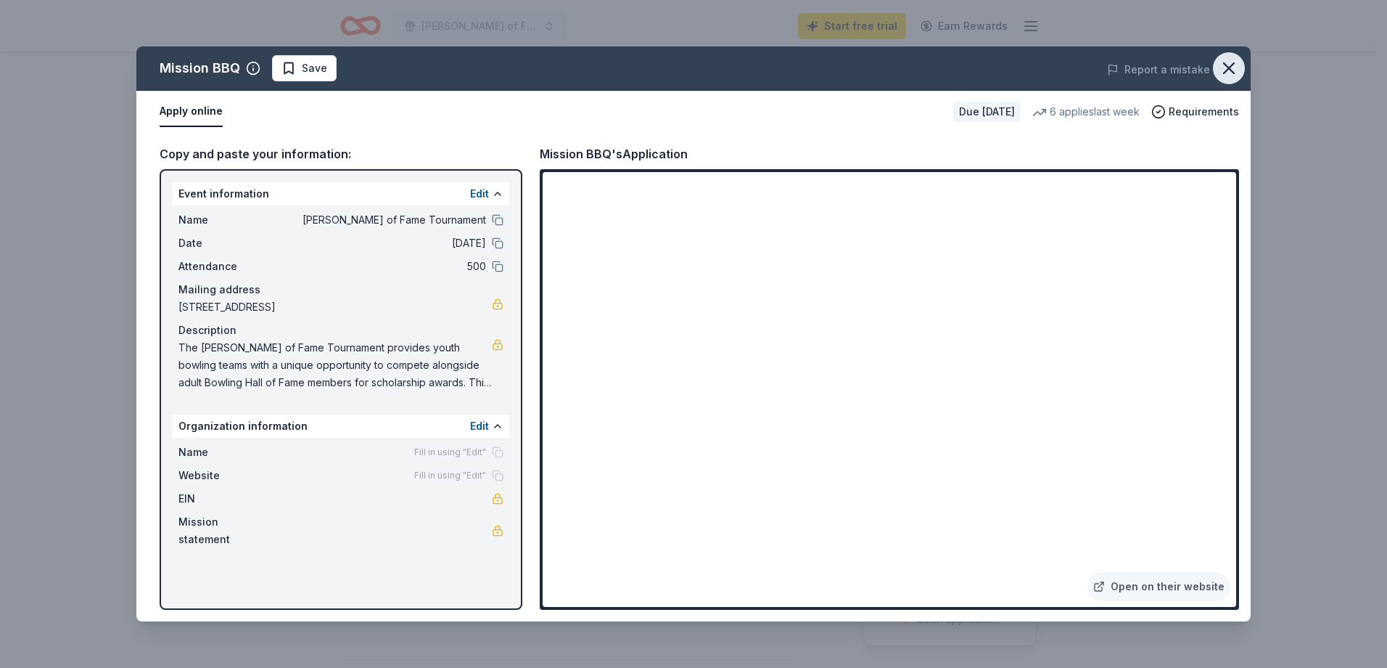
click at [1230, 71] on icon "button" at bounding box center [1229, 68] width 20 height 20
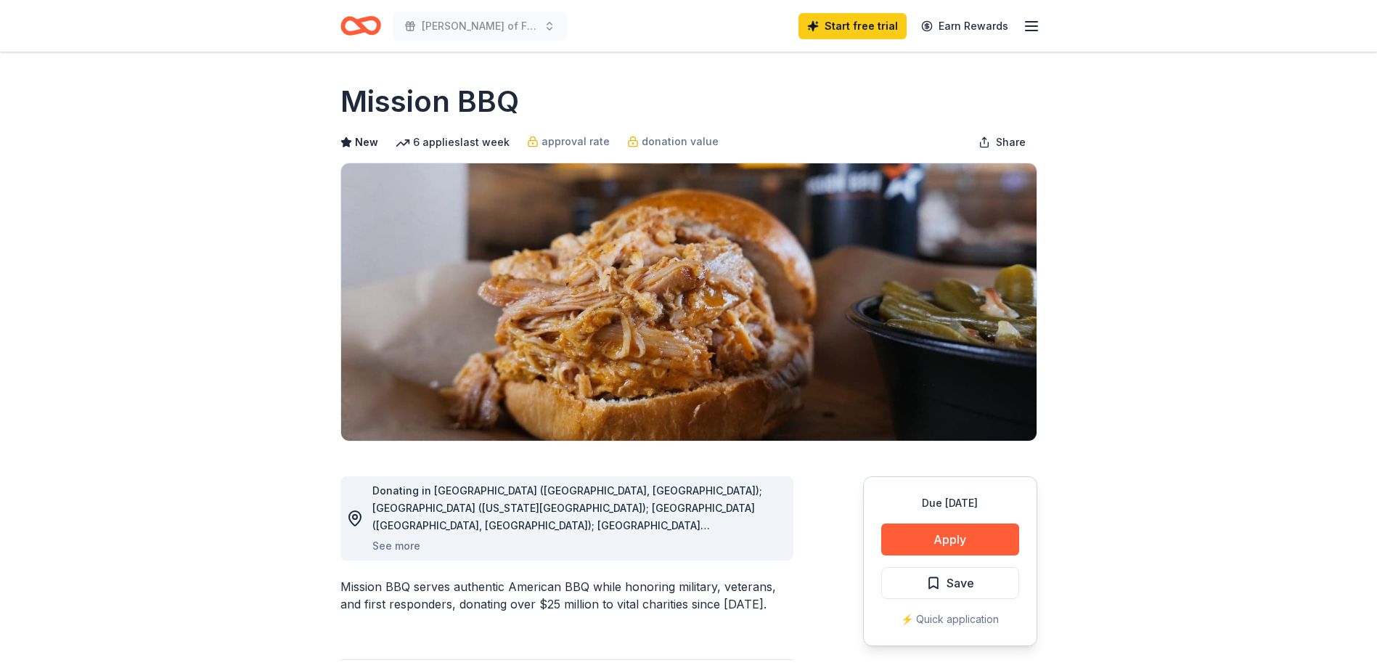
click at [364, 22] on icon "Home" at bounding box center [360, 26] width 41 height 34
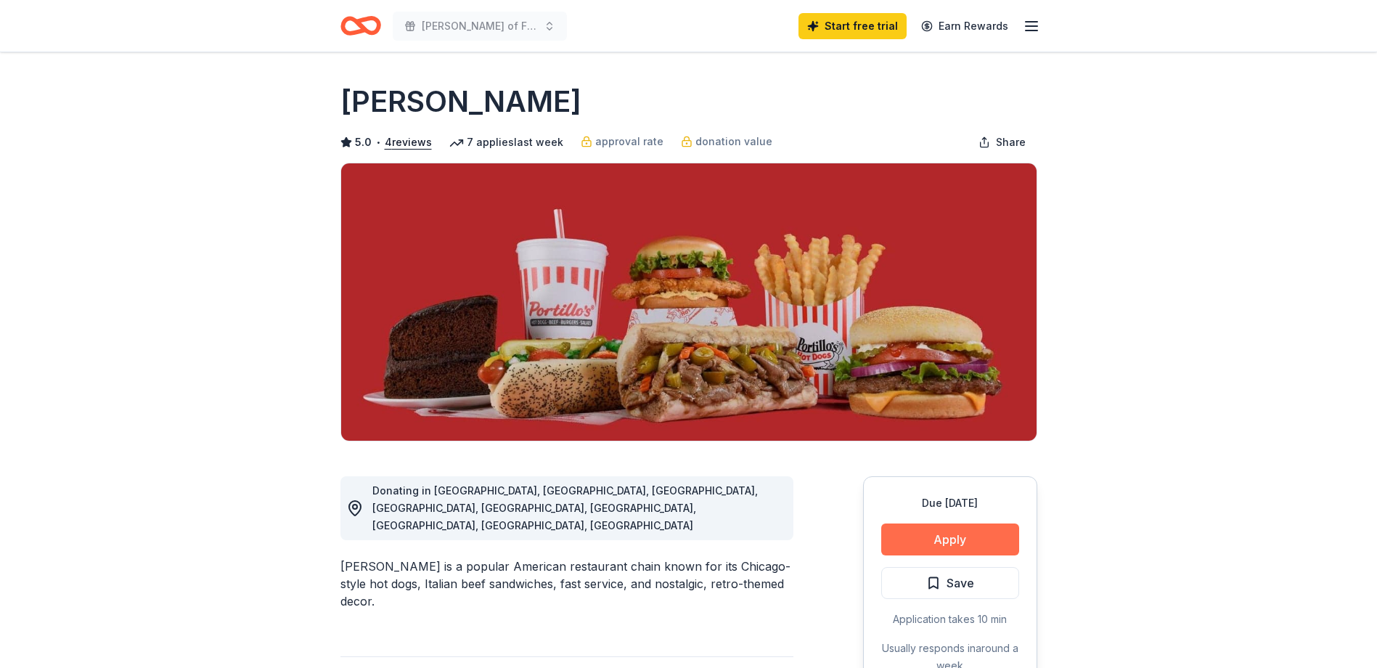
click at [931, 533] on button "Apply" at bounding box center [950, 539] width 138 height 32
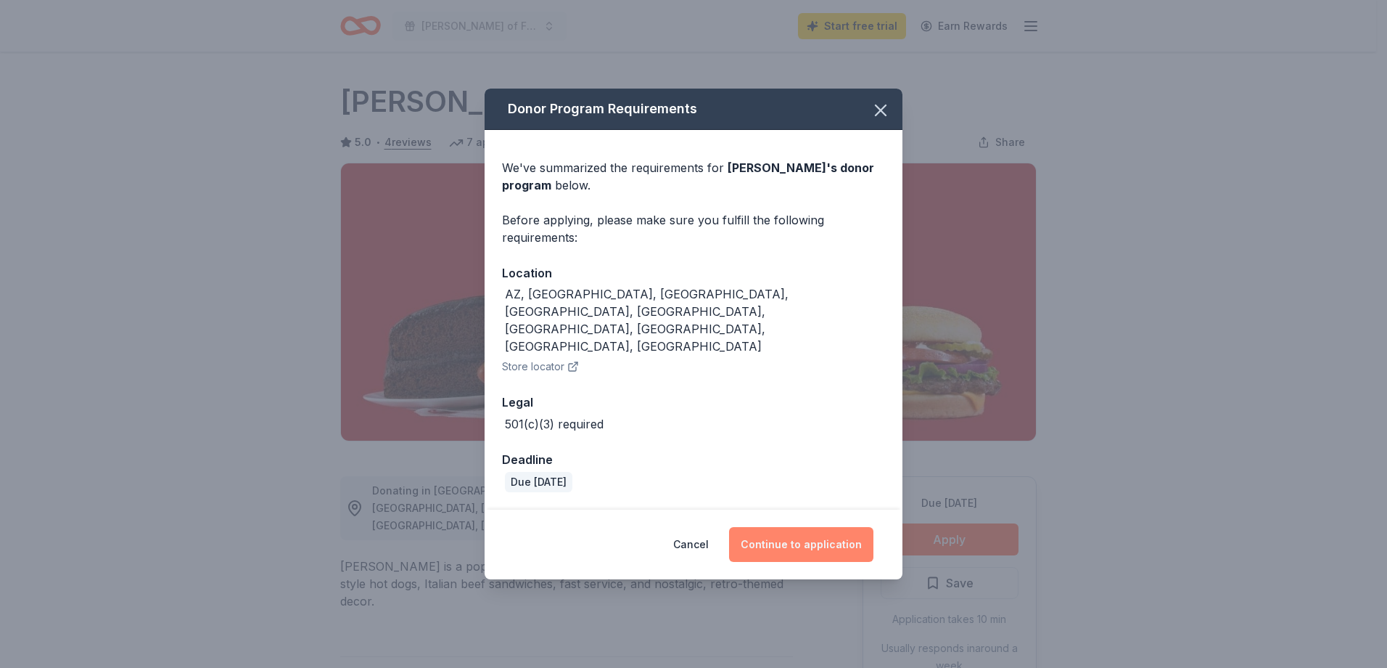
click at [810, 527] on button "Continue to application" at bounding box center [801, 544] width 144 height 35
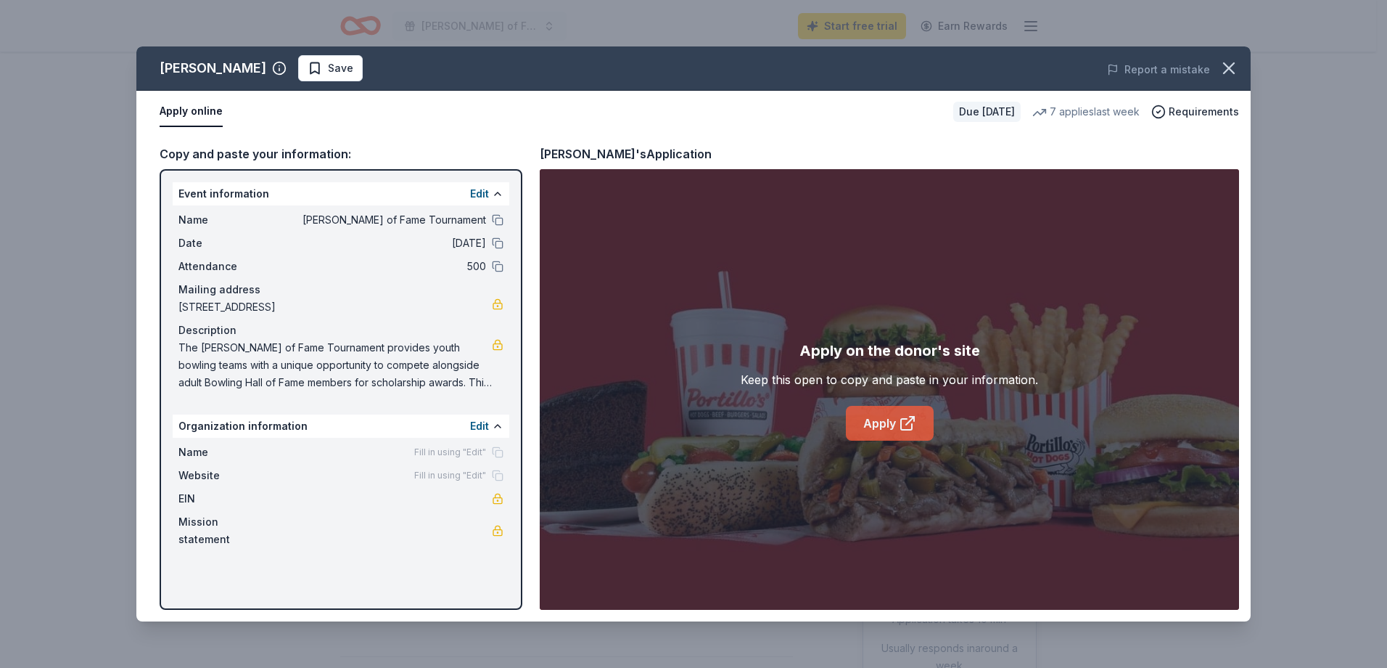
click at [863, 425] on link "Apply" at bounding box center [890, 423] width 88 height 35
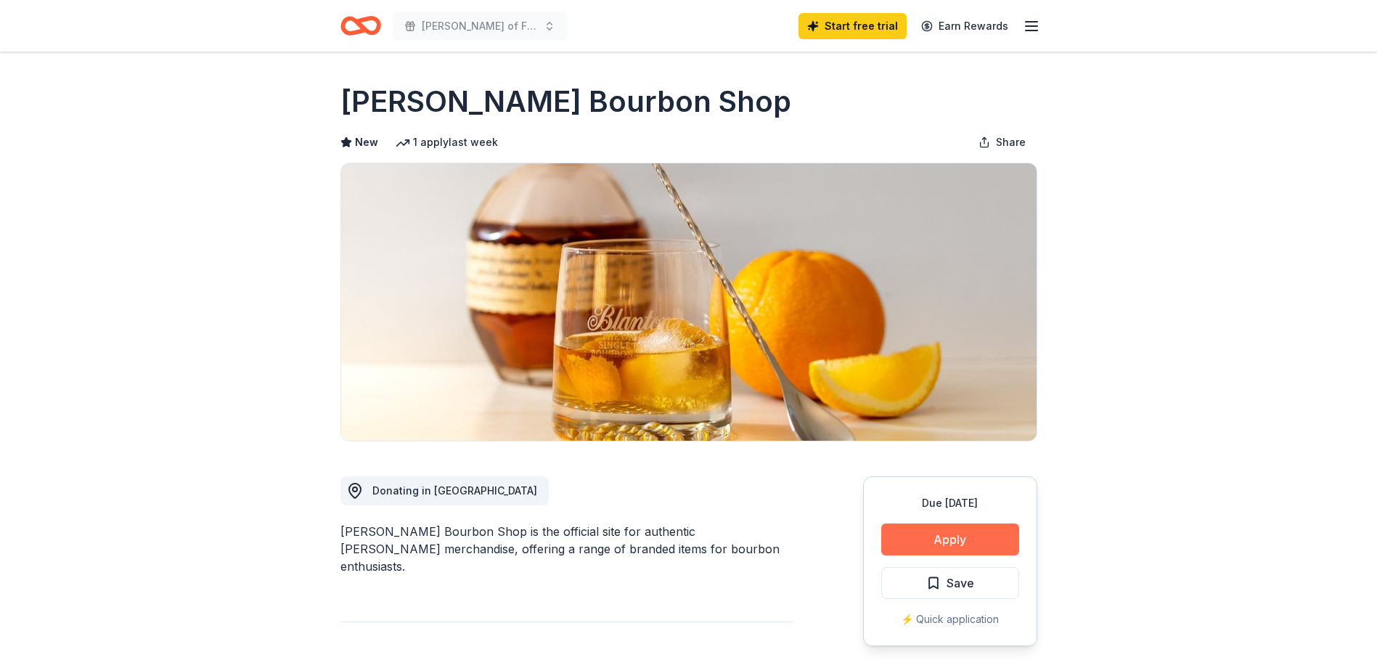
click at [975, 541] on button "Apply" at bounding box center [950, 539] width 138 height 32
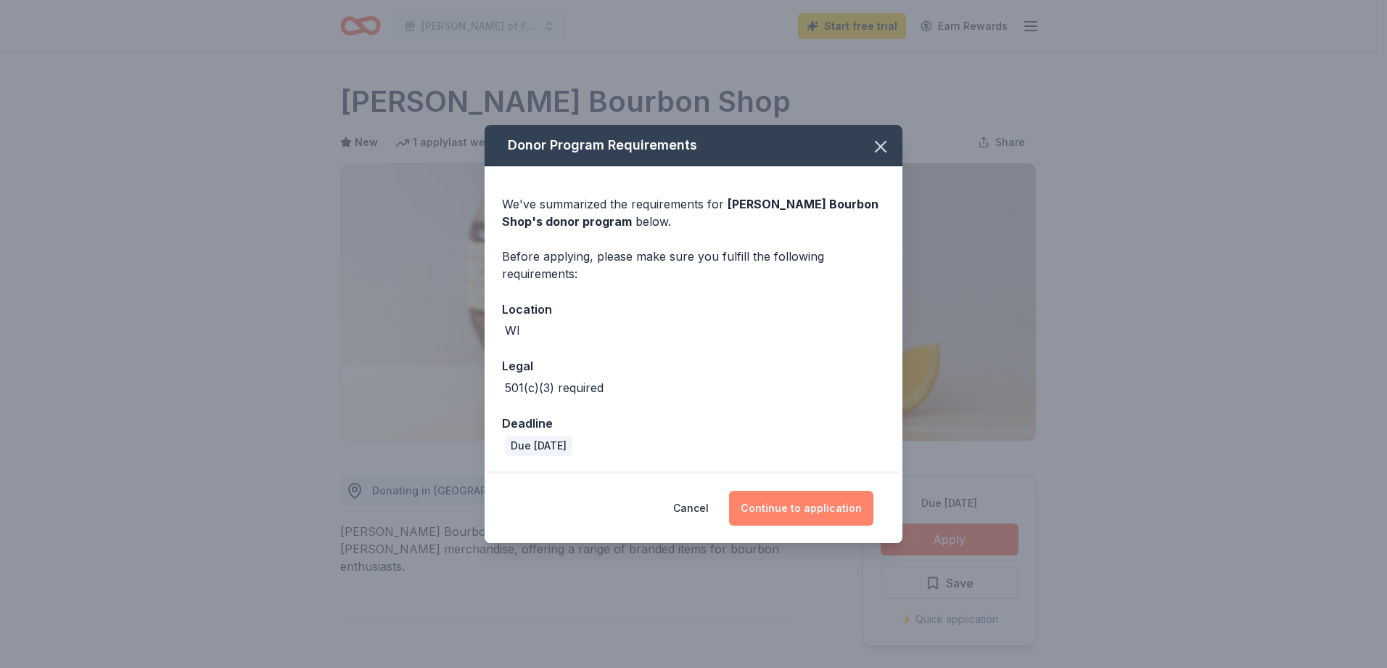
click at [789, 506] on button "Continue to application" at bounding box center [801, 508] width 144 height 35
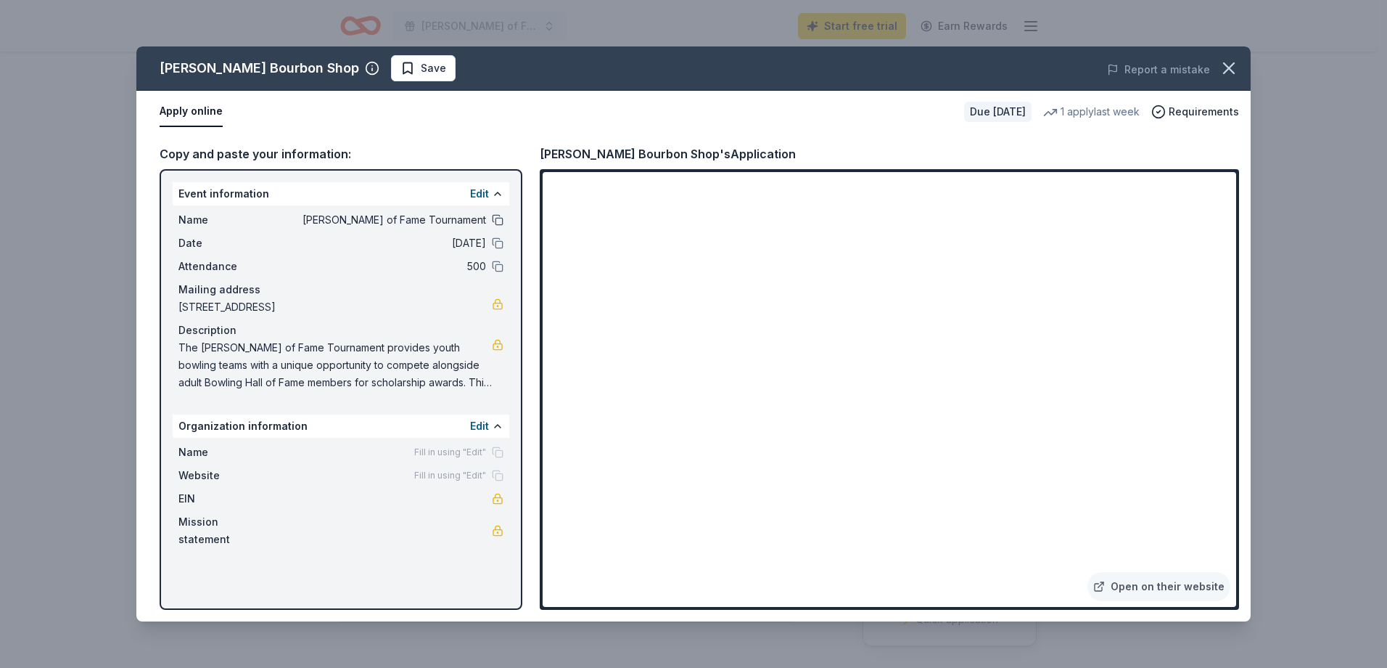
click at [494, 222] on button at bounding box center [498, 220] width 12 height 12
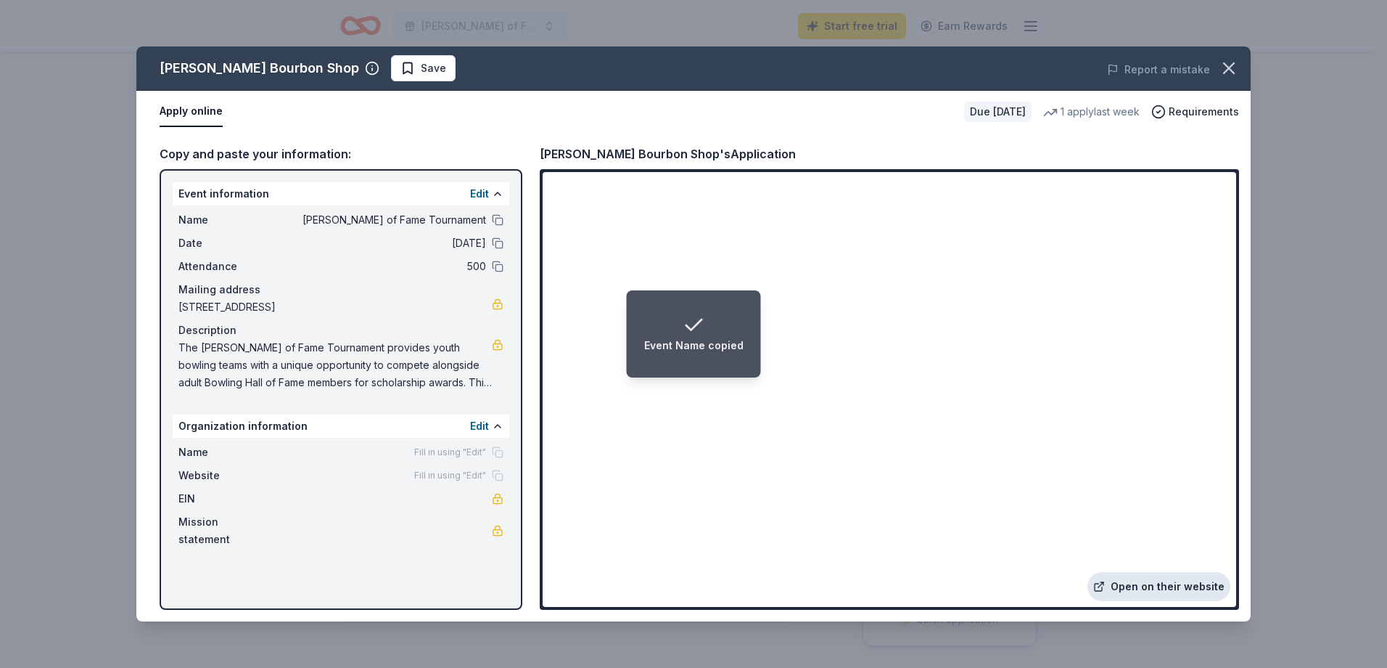
click at [1149, 597] on link "Open on their website" at bounding box center [1159, 586] width 143 height 29
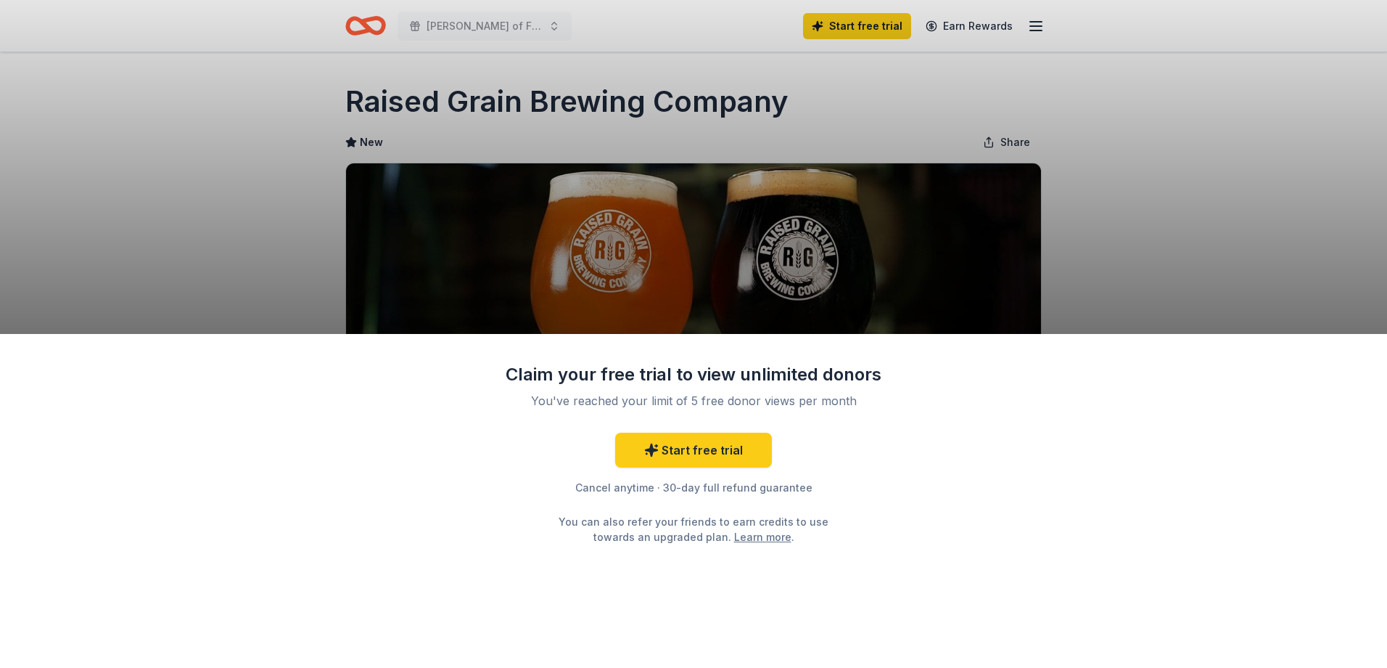
click at [1104, 282] on div "Claim your free trial to view unlimited donors You've reached your limit of 5 f…" at bounding box center [693, 334] width 1387 height 668
drag, startPoint x: 331, startPoint y: 82, endPoint x: 347, endPoint y: 87, distance: 16.8
click at [332, 83] on div "Claim your free trial to view unlimited donors You've reached your limit of 5 f…" at bounding box center [693, 334] width 1387 height 668
drag, startPoint x: 348, startPoint y: 95, endPoint x: 724, endPoint y: 48, distance: 378.8
click at [832, 114] on div "Claim your free trial to view unlimited donors You've reached your limit of 5 f…" at bounding box center [693, 334] width 1387 height 668
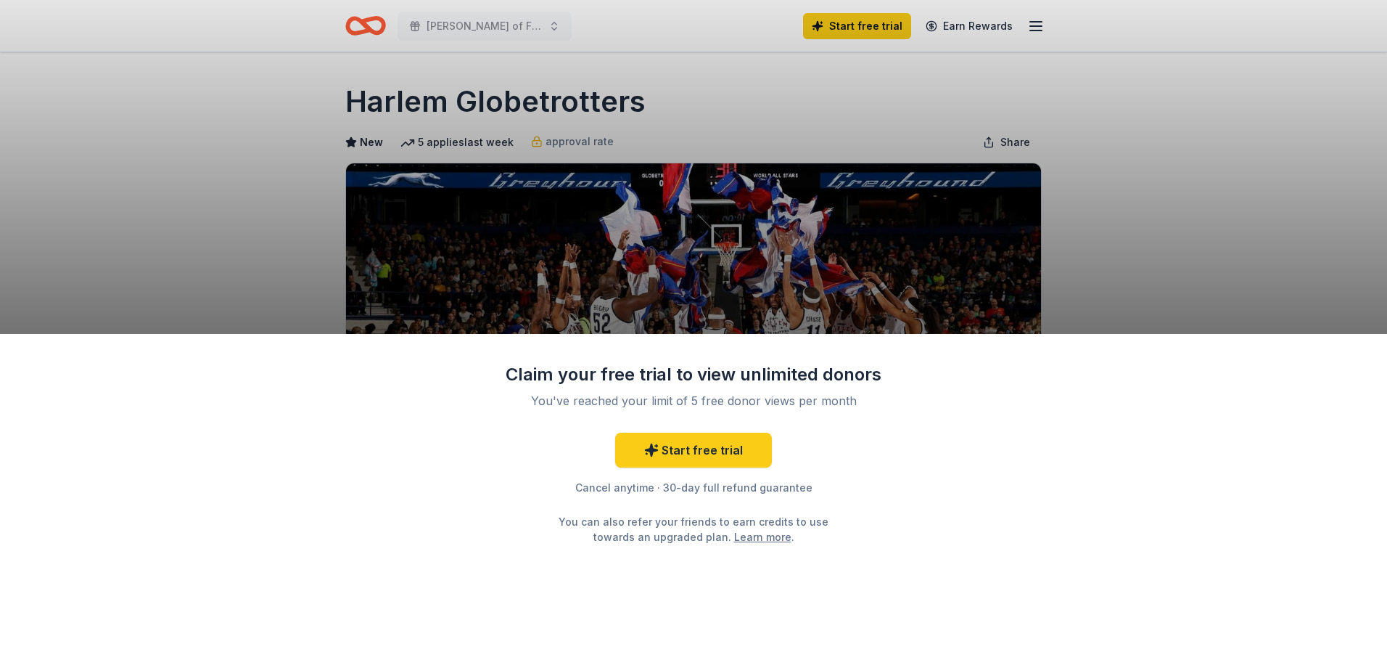
click at [1078, 291] on div "Claim your free trial to view unlimited donors You've reached your limit of 5 f…" at bounding box center [693, 334] width 1387 height 668
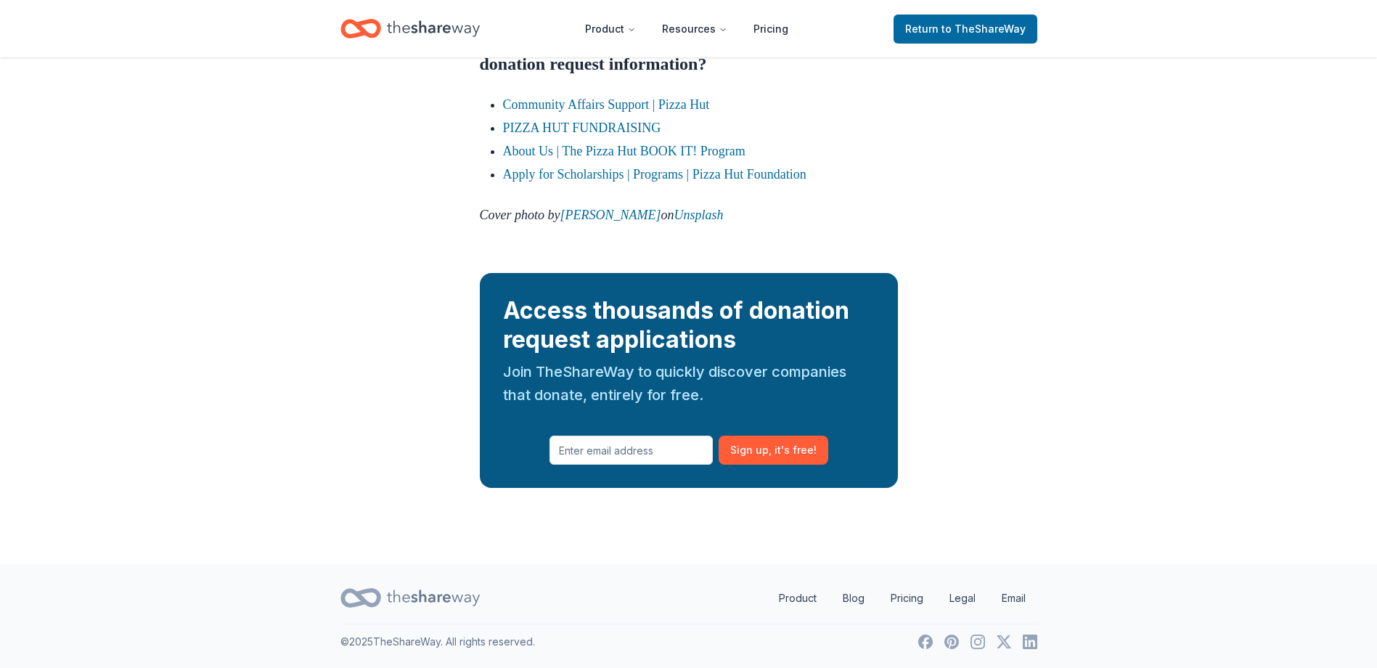
scroll to position [2612, 0]
click at [412, 34] on icon "Home" at bounding box center [433, 29] width 93 height 30
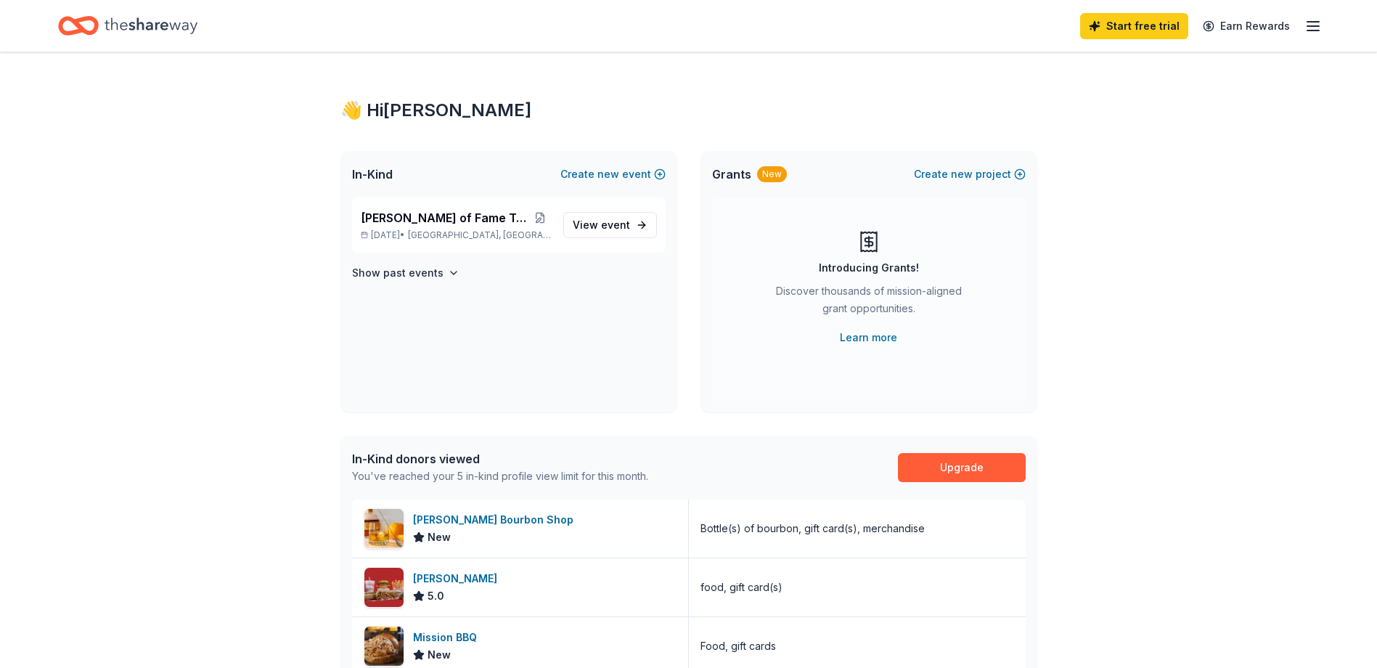
click at [358, 30] on div "Start free trial Earn Rewards" at bounding box center [688, 26] width 1260 height 34
